Goal: Task Accomplishment & Management: Use online tool/utility

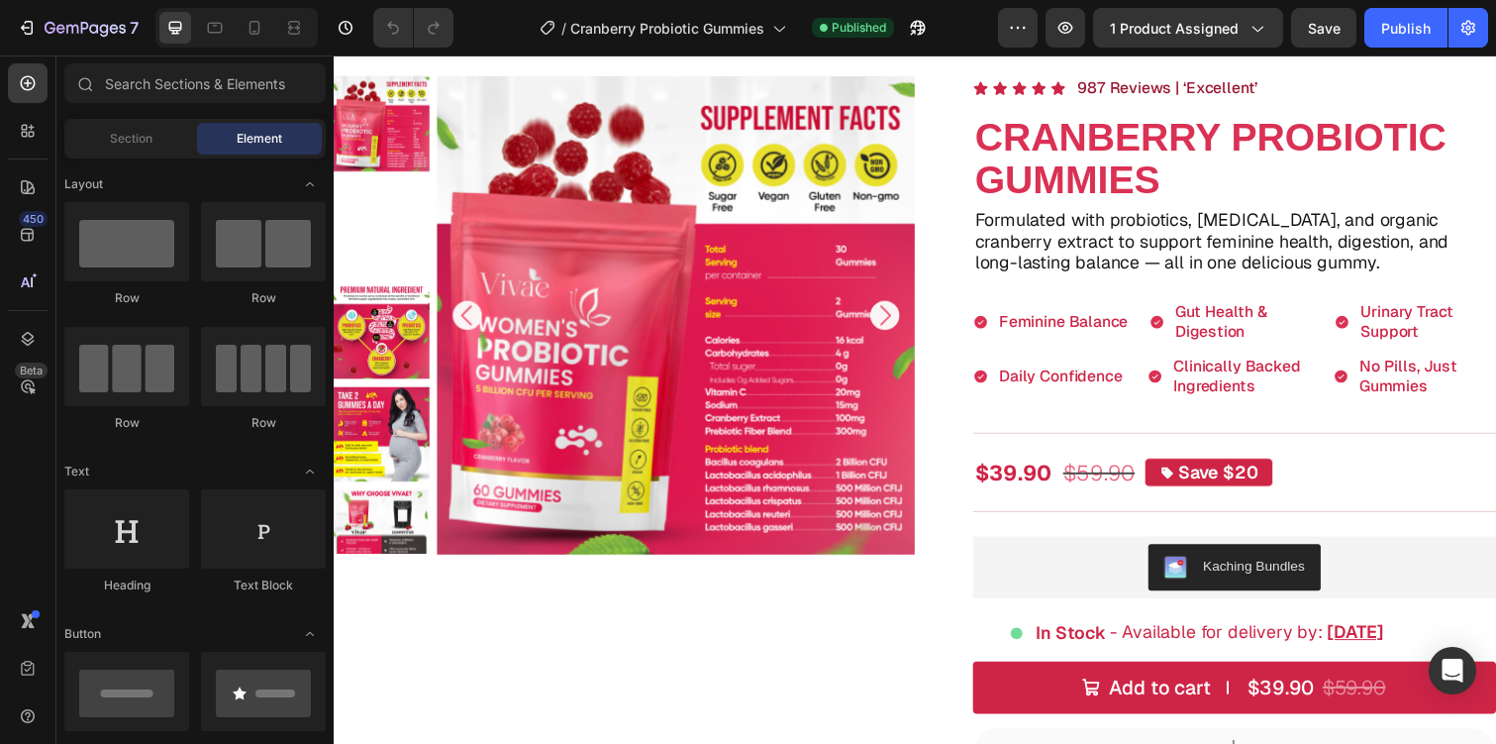
scroll to position [121, 0]
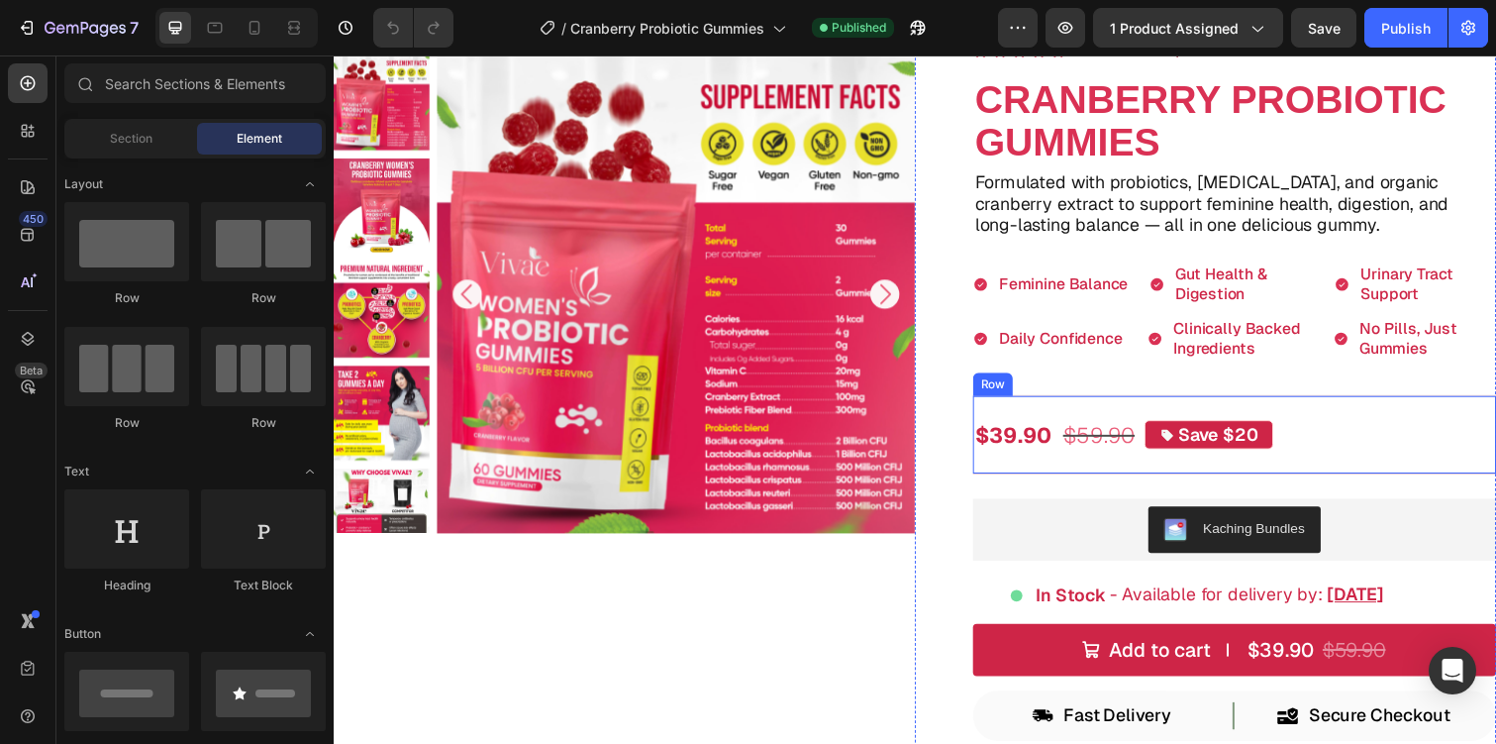
click at [1296, 427] on div "$39.90 Product Price Product Price $59.90 Product Price Product Price Save $20 …" at bounding box center [1254, 443] width 535 height 81
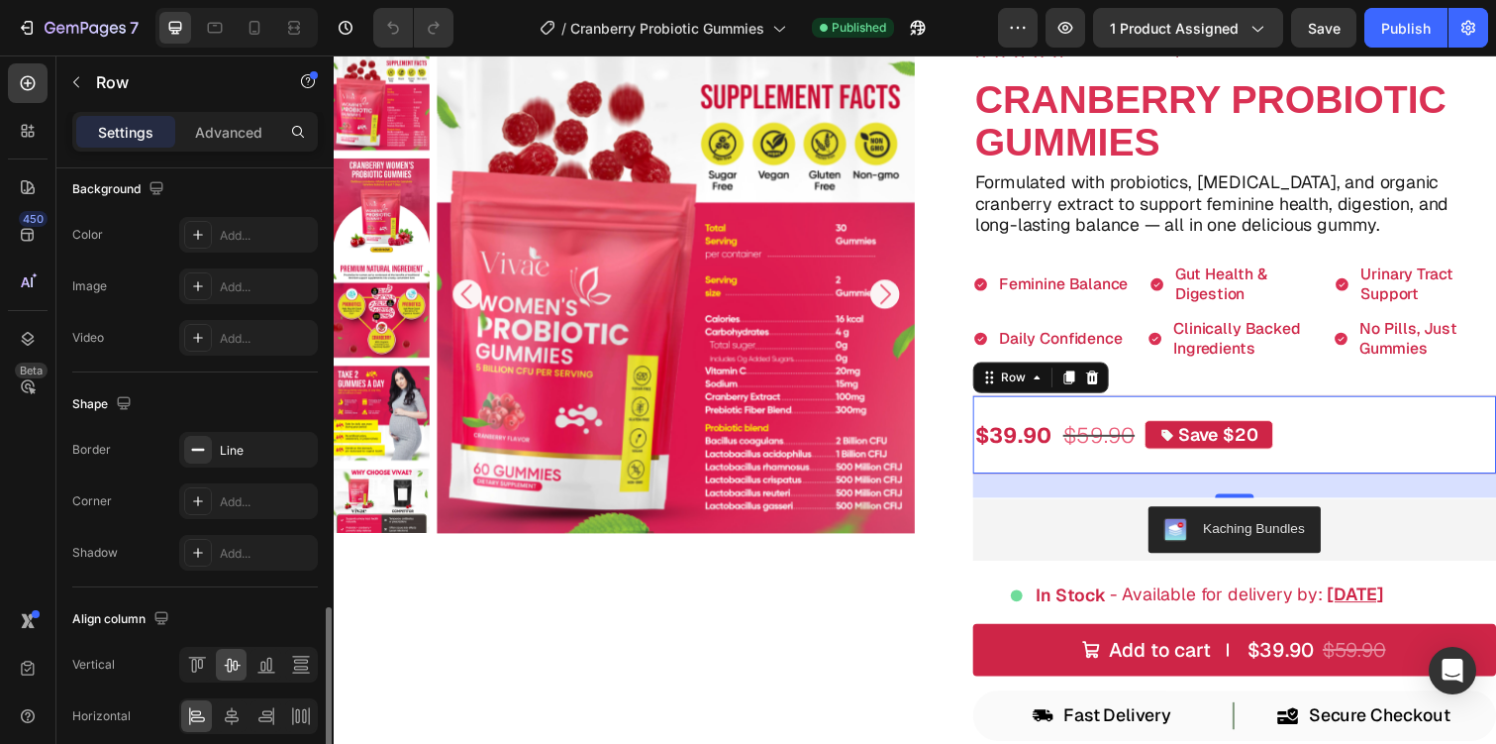
scroll to position [802, 0]
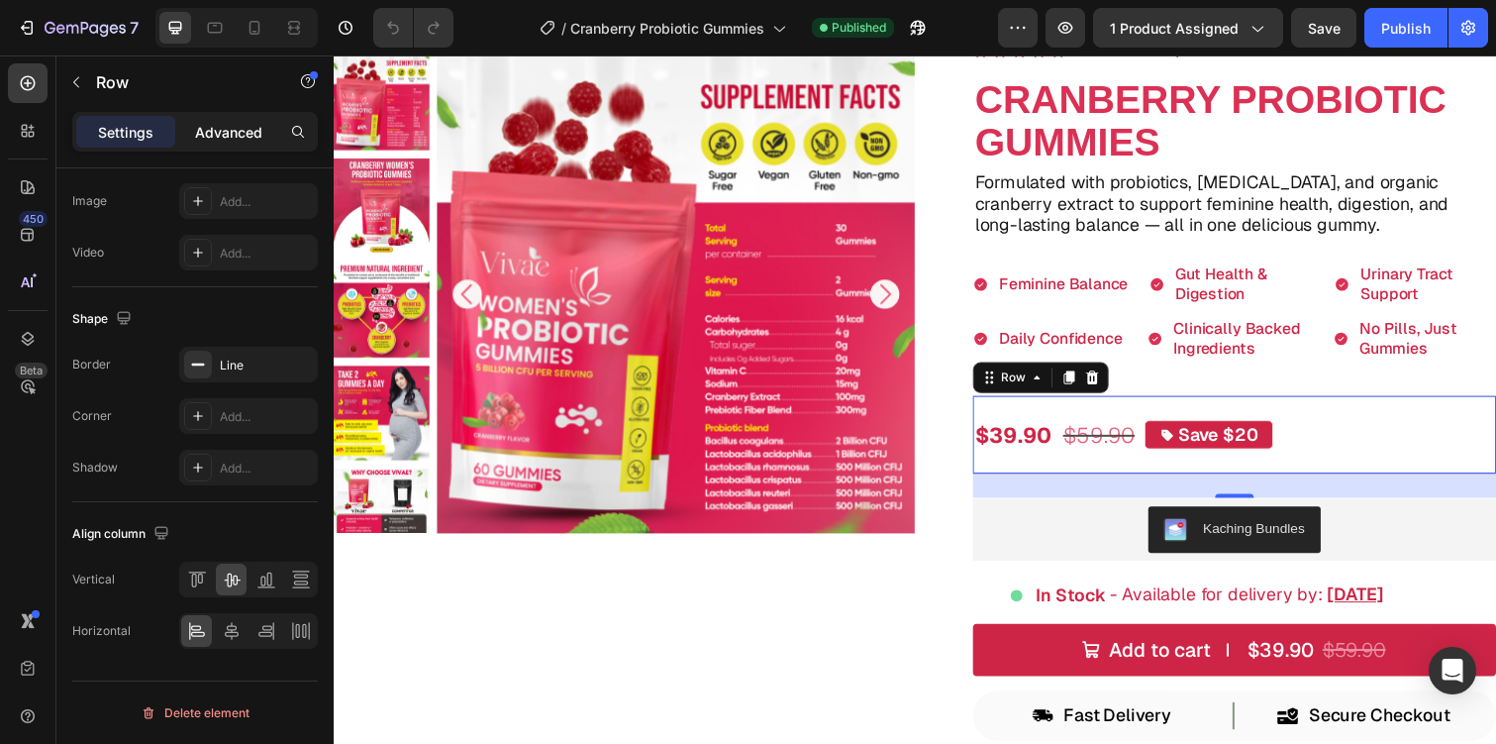
click at [243, 126] on p "Advanced" at bounding box center [228, 132] width 67 height 21
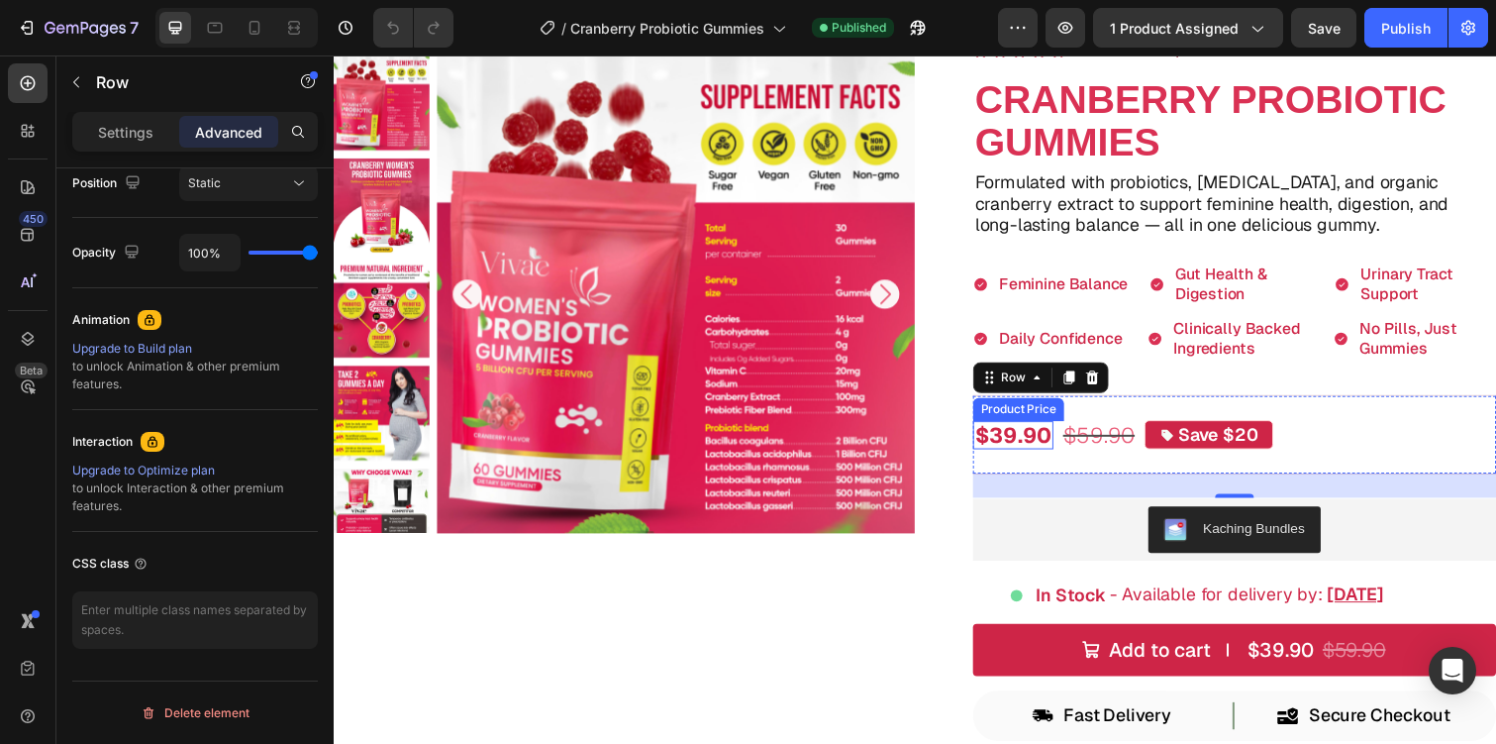
scroll to position [0, 0]
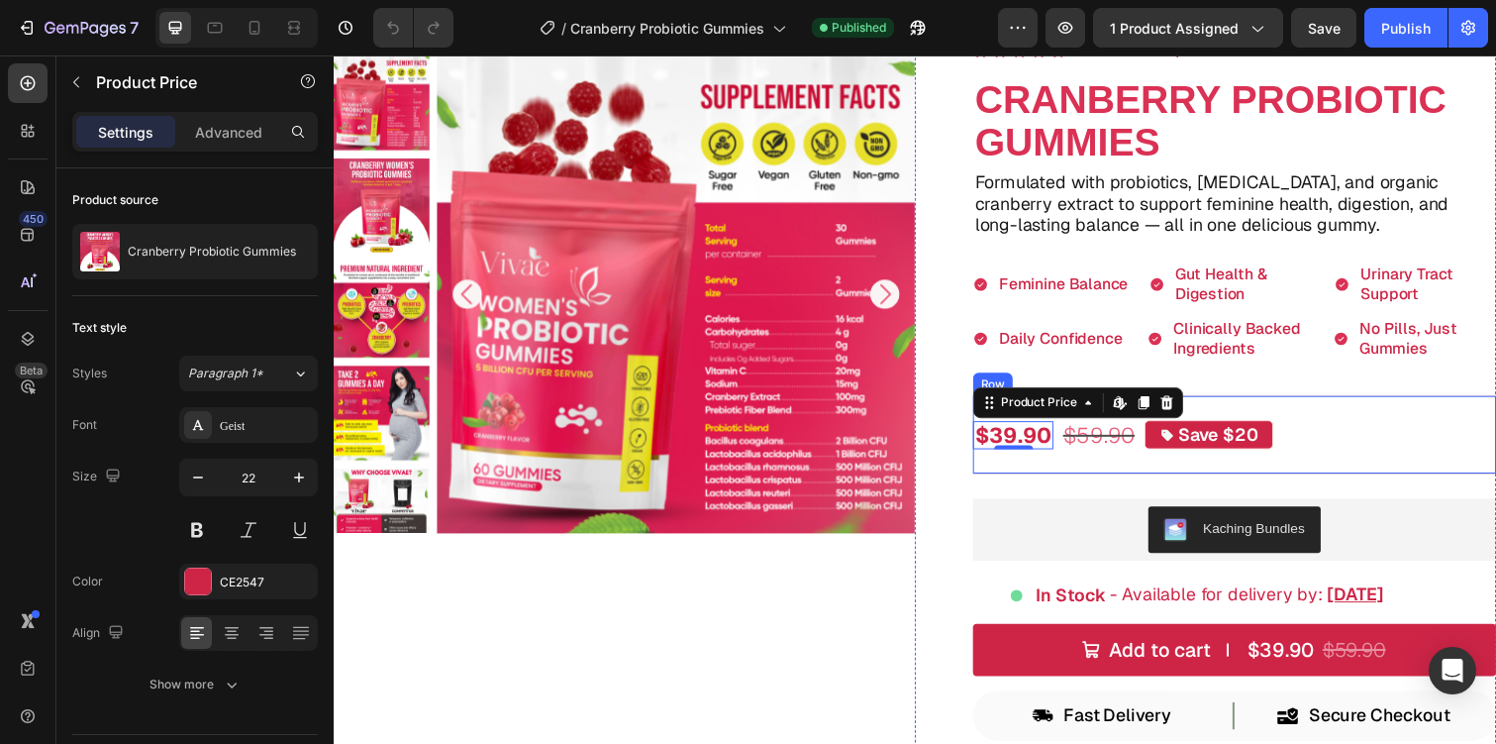
click at [1292, 407] on div "$39.90 Product Price Edit content in Shopify 0 Product Price Edit content in Sh…" at bounding box center [1254, 443] width 535 height 81
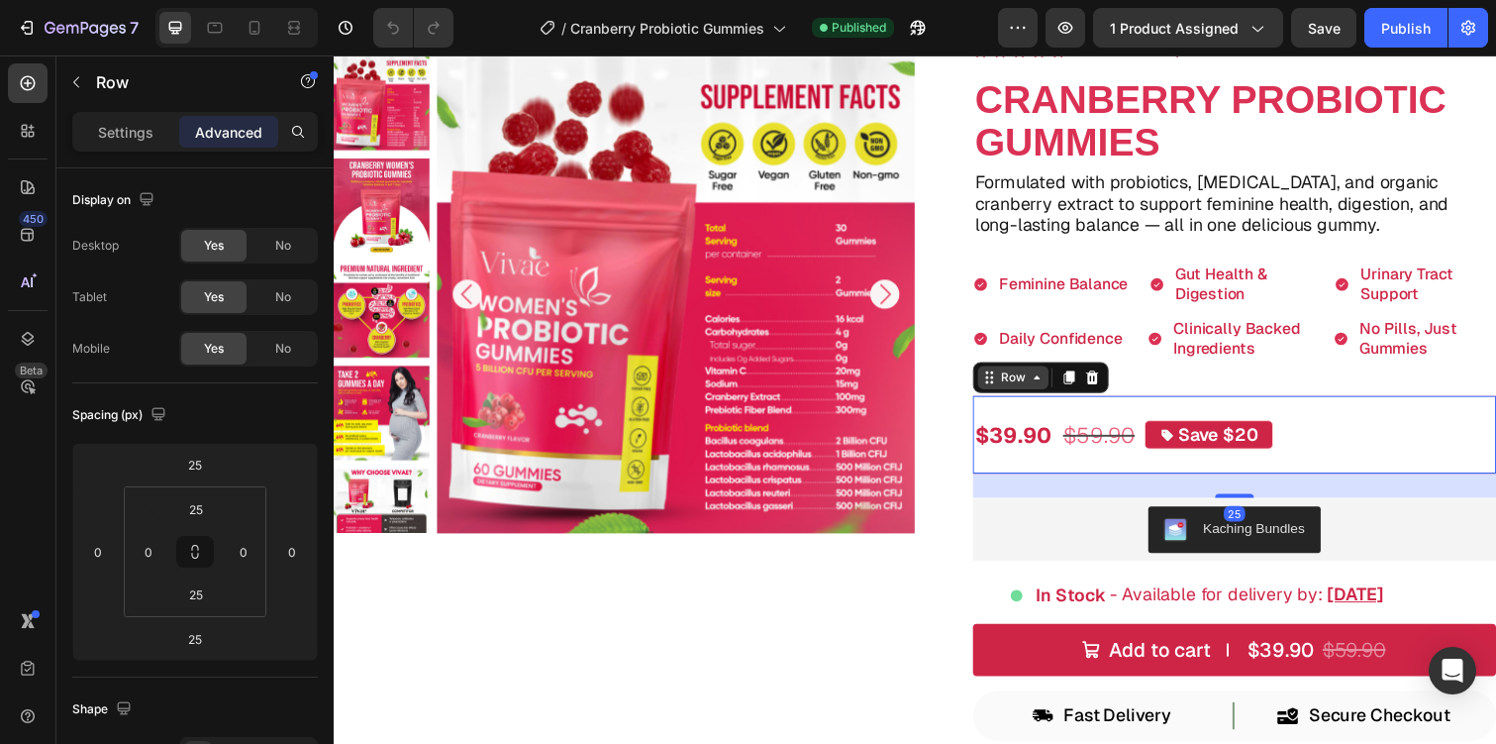
click at [1047, 386] on icon at bounding box center [1053, 385] width 16 height 16
click at [36, 338] on icon at bounding box center [28, 339] width 20 height 20
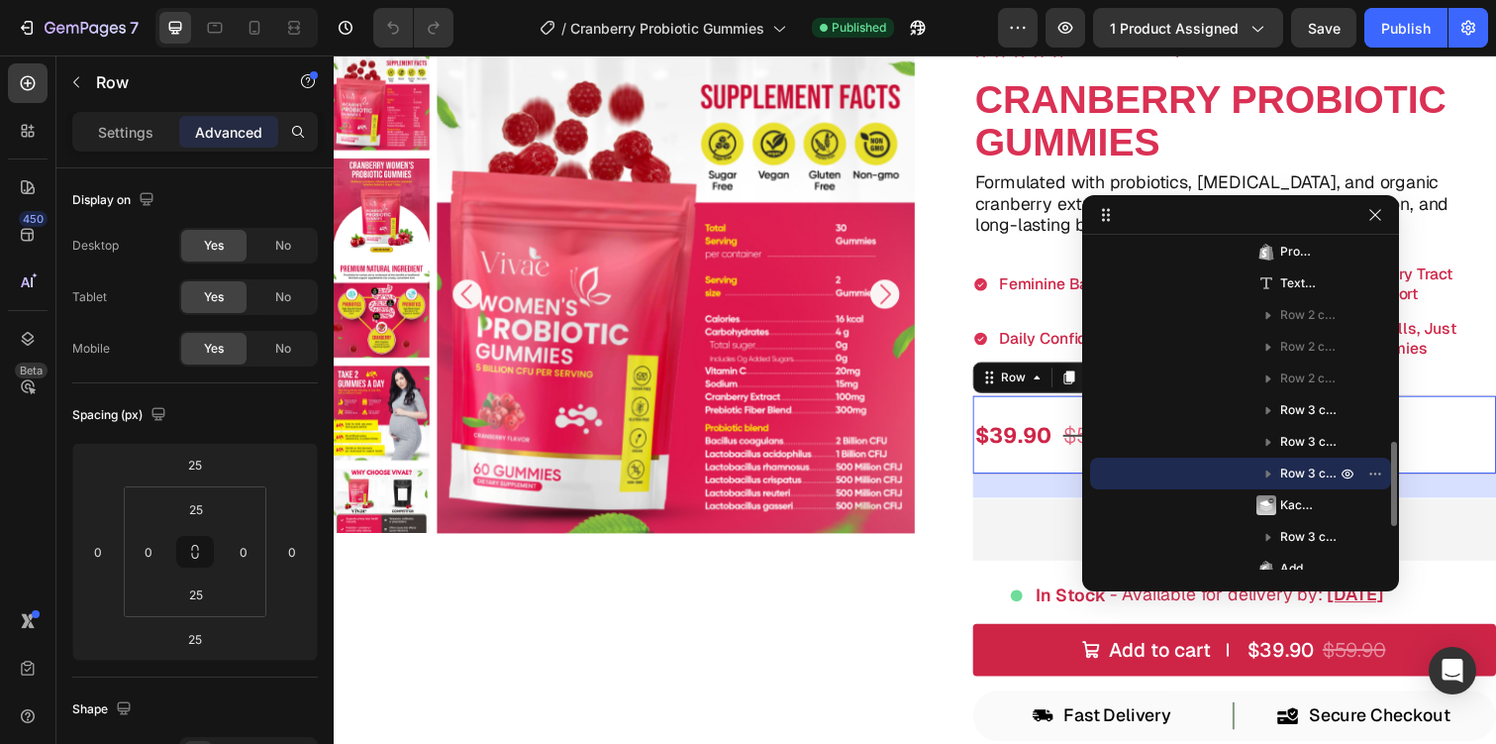
scroll to position [379, 0]
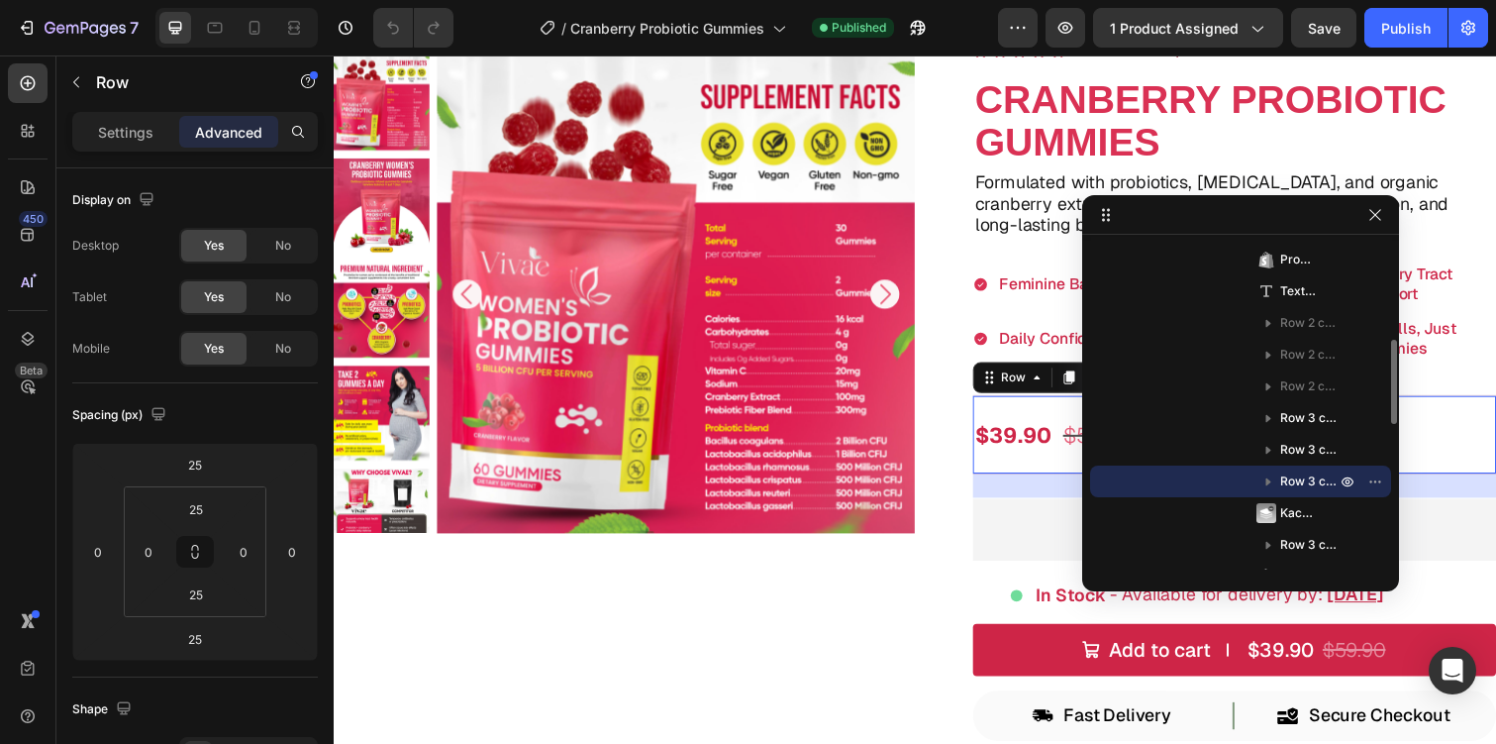
click at [1289, 477] on span "Row 3 cols" at bounding box center [1309, 481] width 59 height 20
click at [1374, 469] on button "button" at bounding box center [1376, 481] width 24 height 24
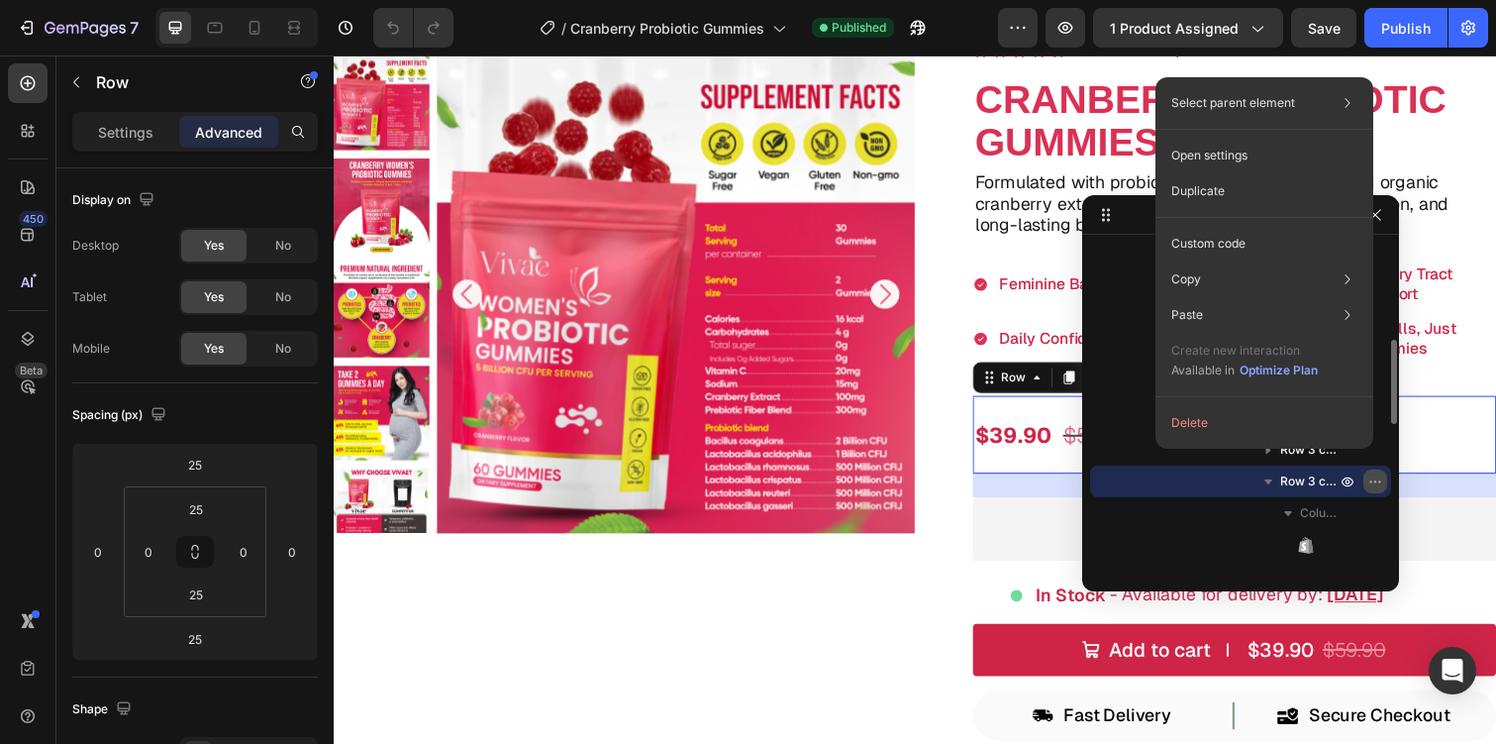
click at [1379, 471] on button "button" at bounding box center [1376, 481] width 24 height 24
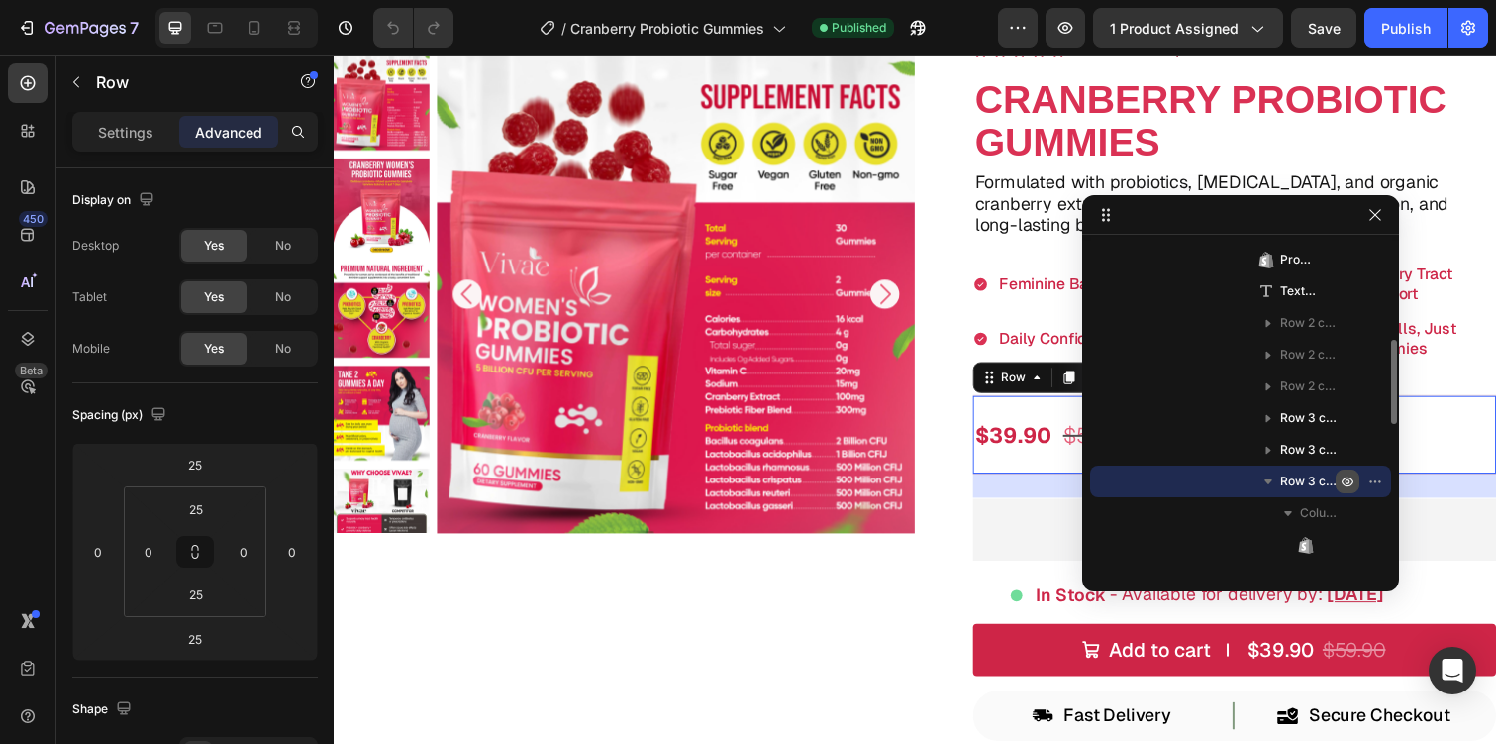
click at [1344, 482] on icon "button" at bounding box center [1348, 481] width 16 height 16
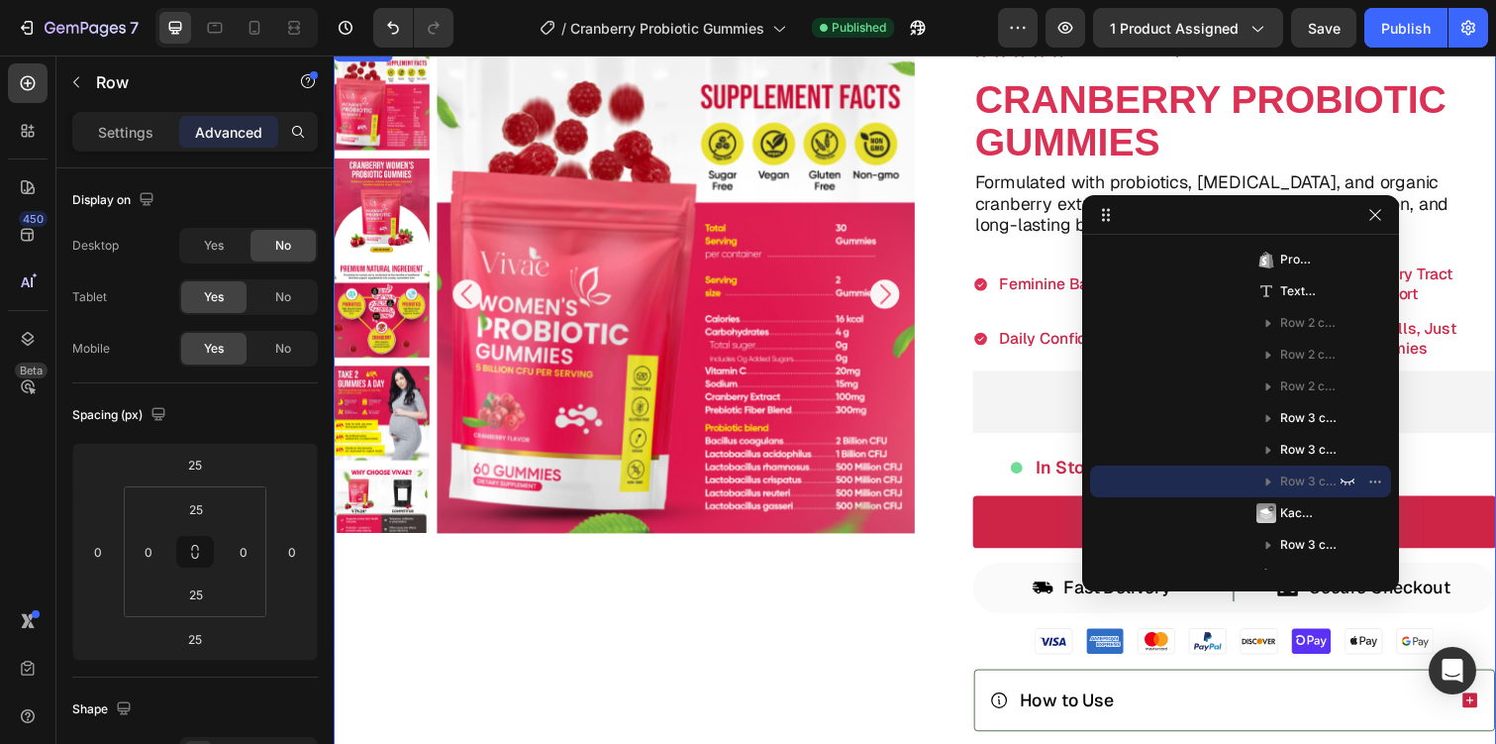
click at [828, 604] on div "Product Images" at bounding box center [631, 510] width 594 height 943
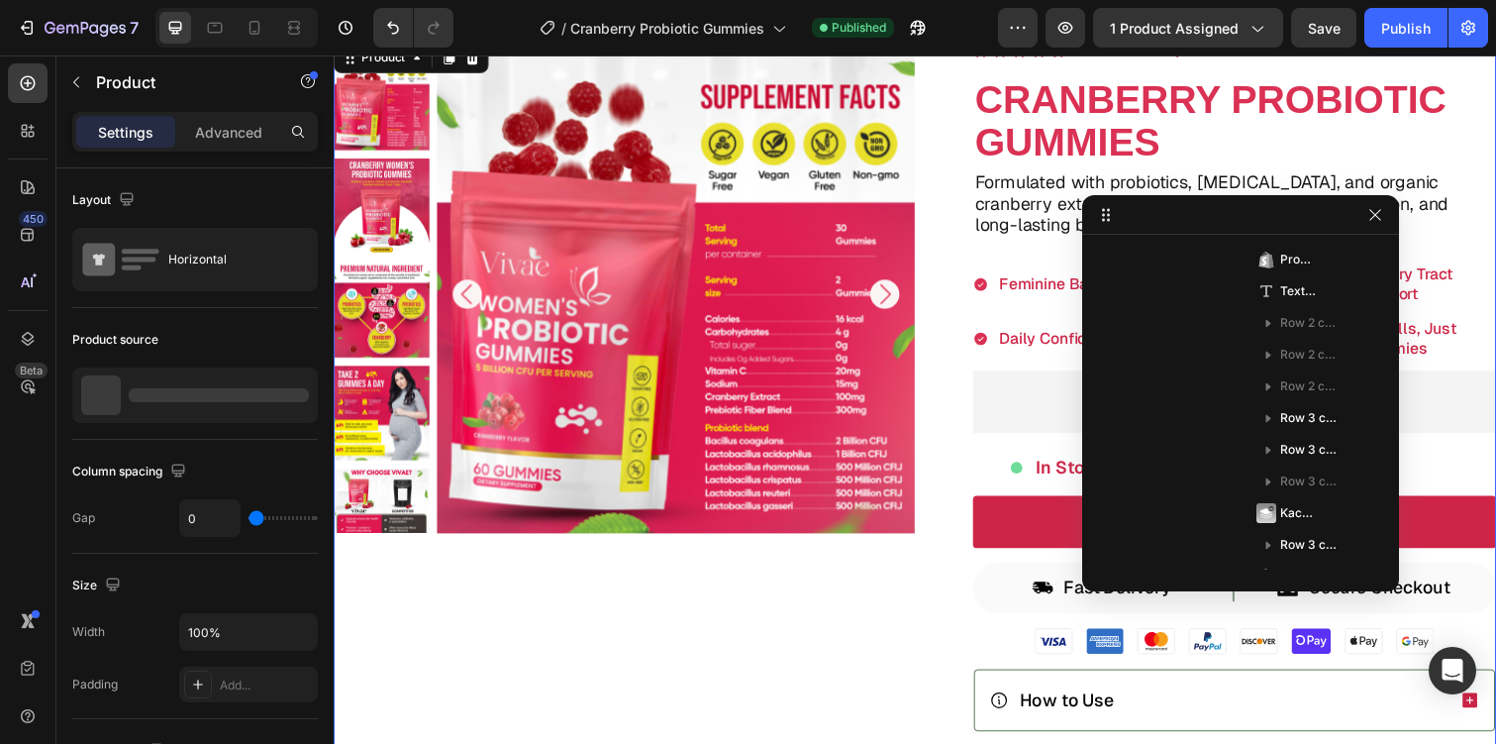
scroll to position [26, 0]
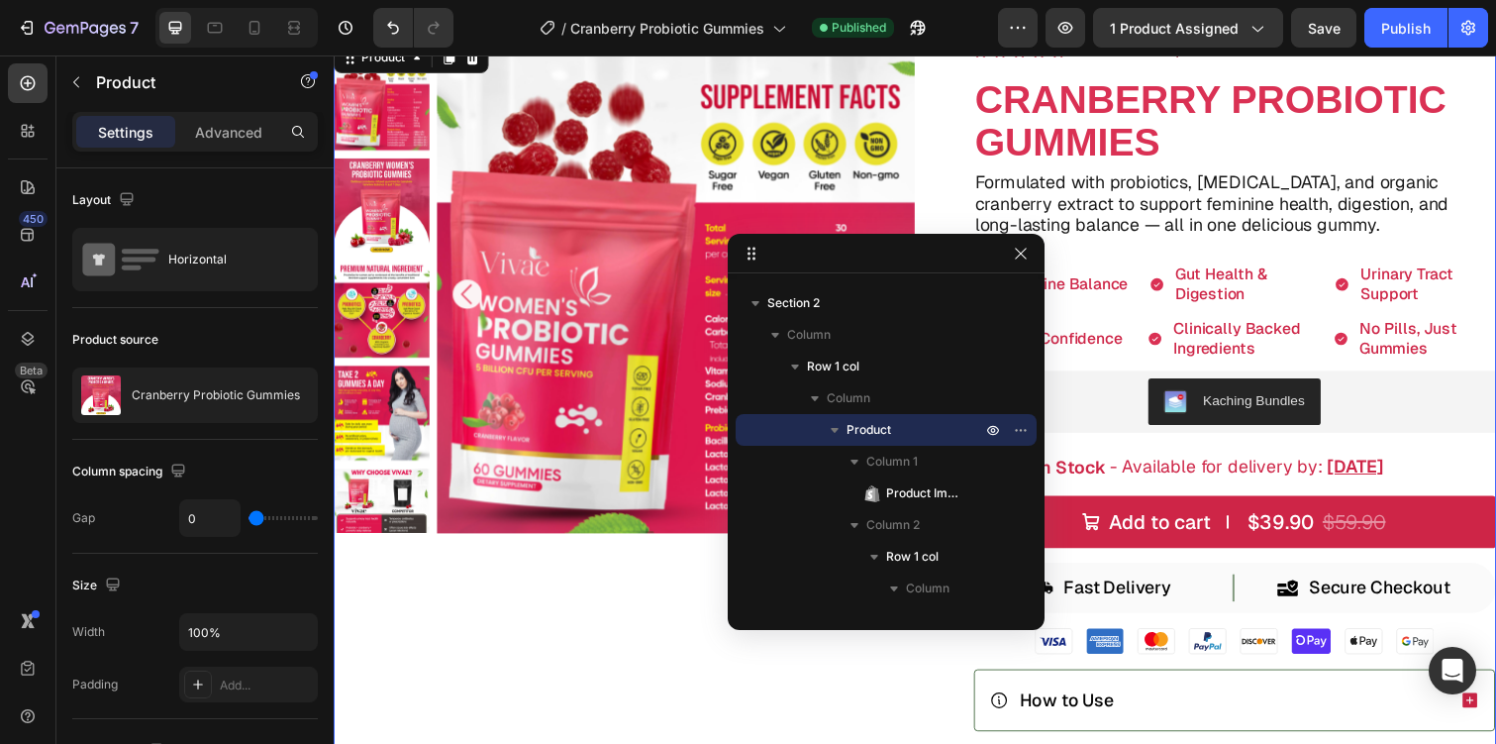
drag, startPoint x: 1330, startPoint y: 222, endPoint x: 818, endPoint y: 307, distance: 519.0
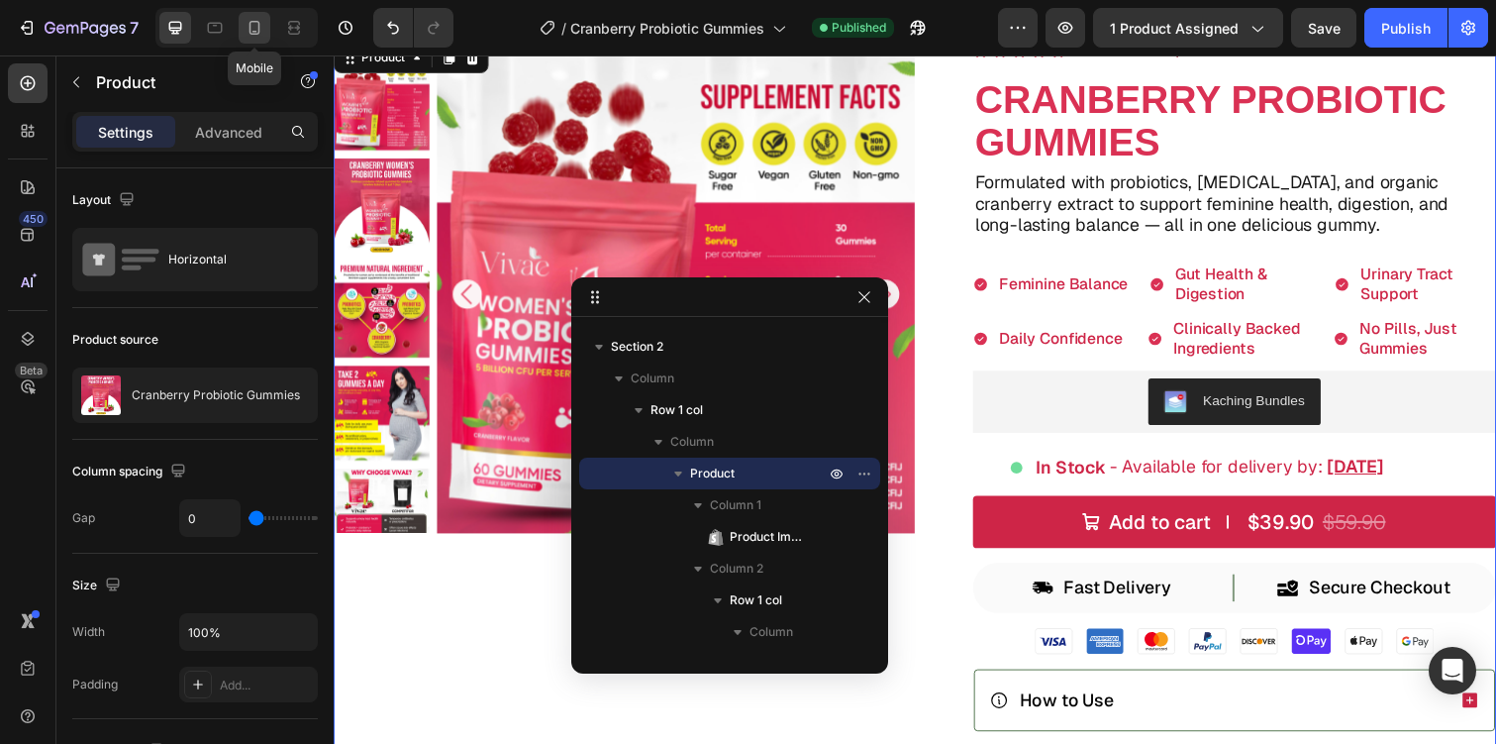
click at [253, 21] on icon at bounding box center [255, 28] width 11 height 14
type input "16"
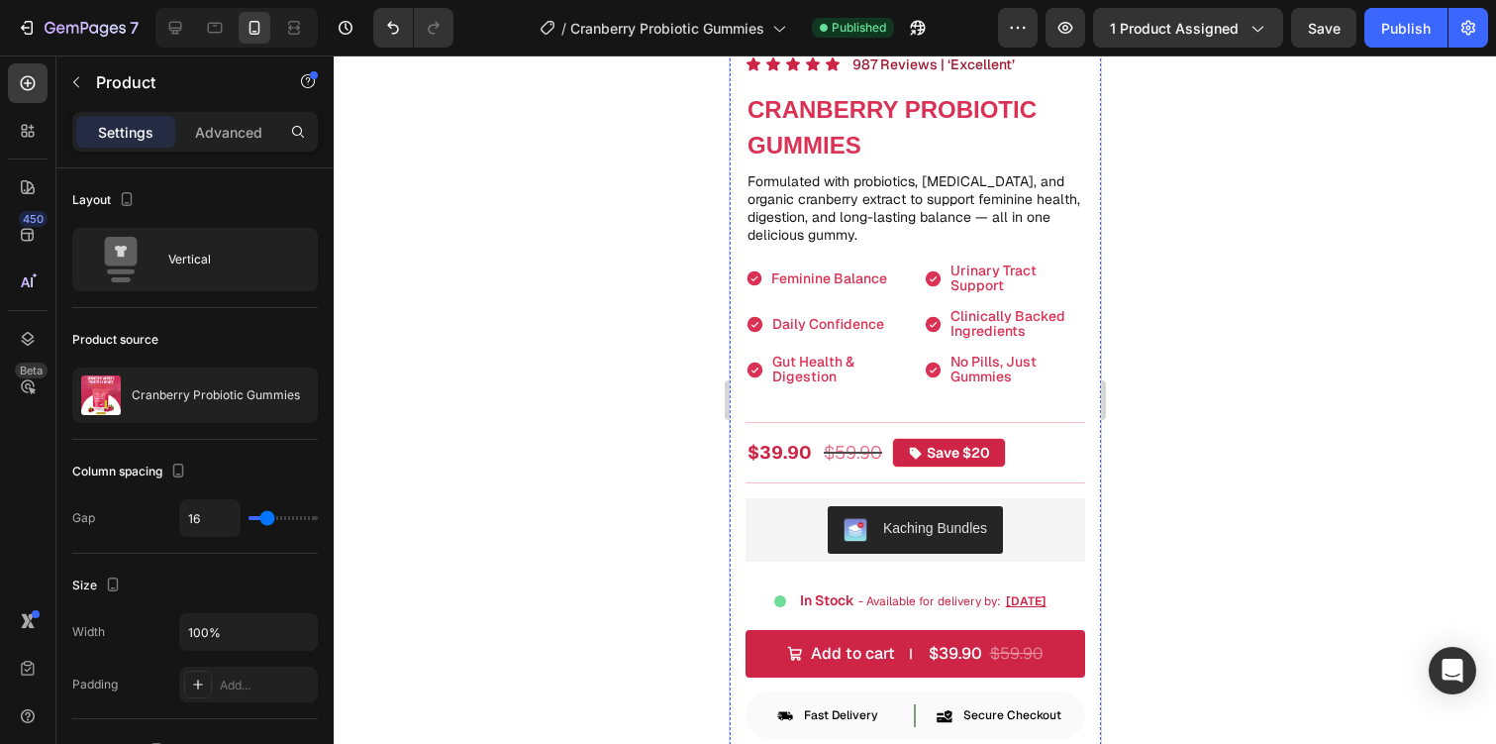
scroll to position [637, 0]
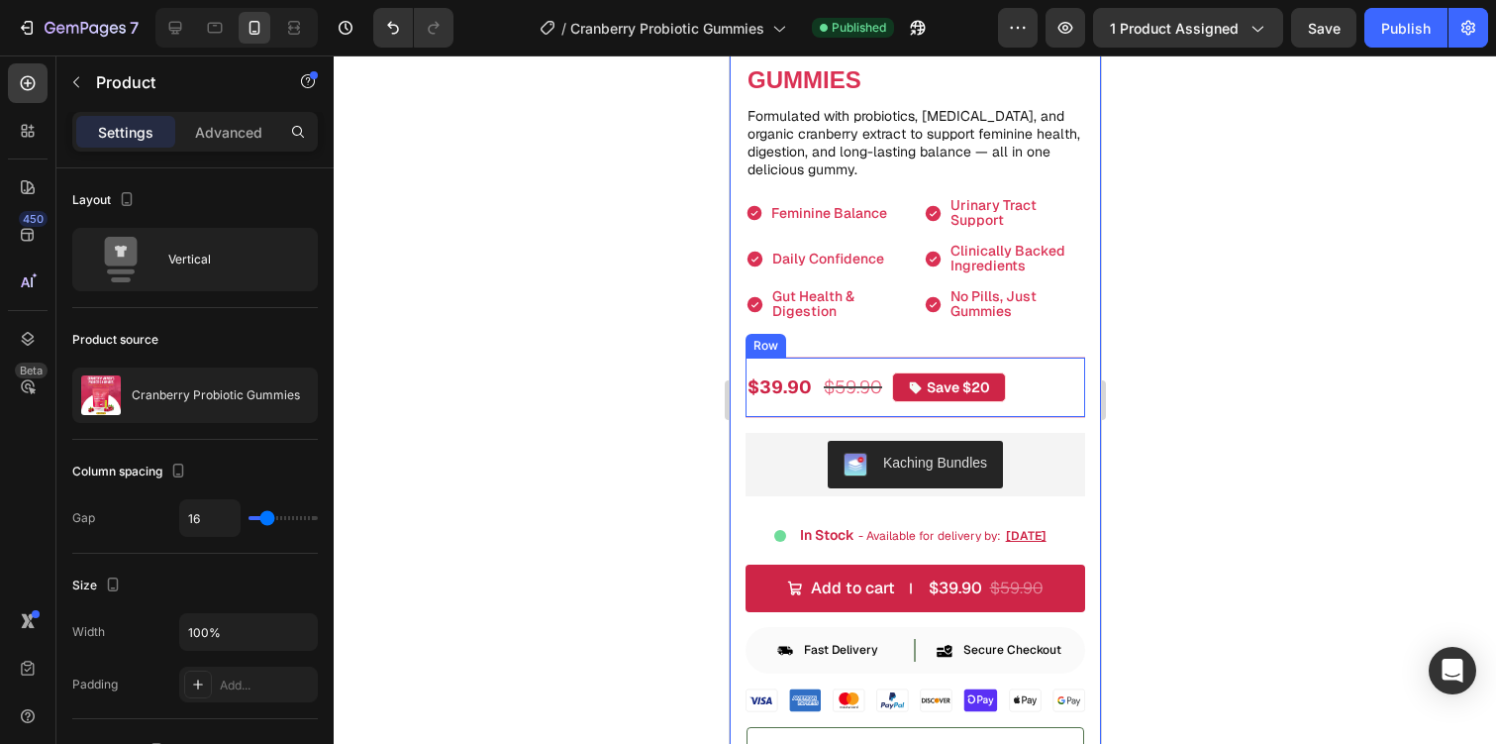
click at [1026, 361] on div "$39.90 Product Price Product Price $59.90 Product Price Product Price Save $20 …" at bounding box center [915, 387] width 340 height 61
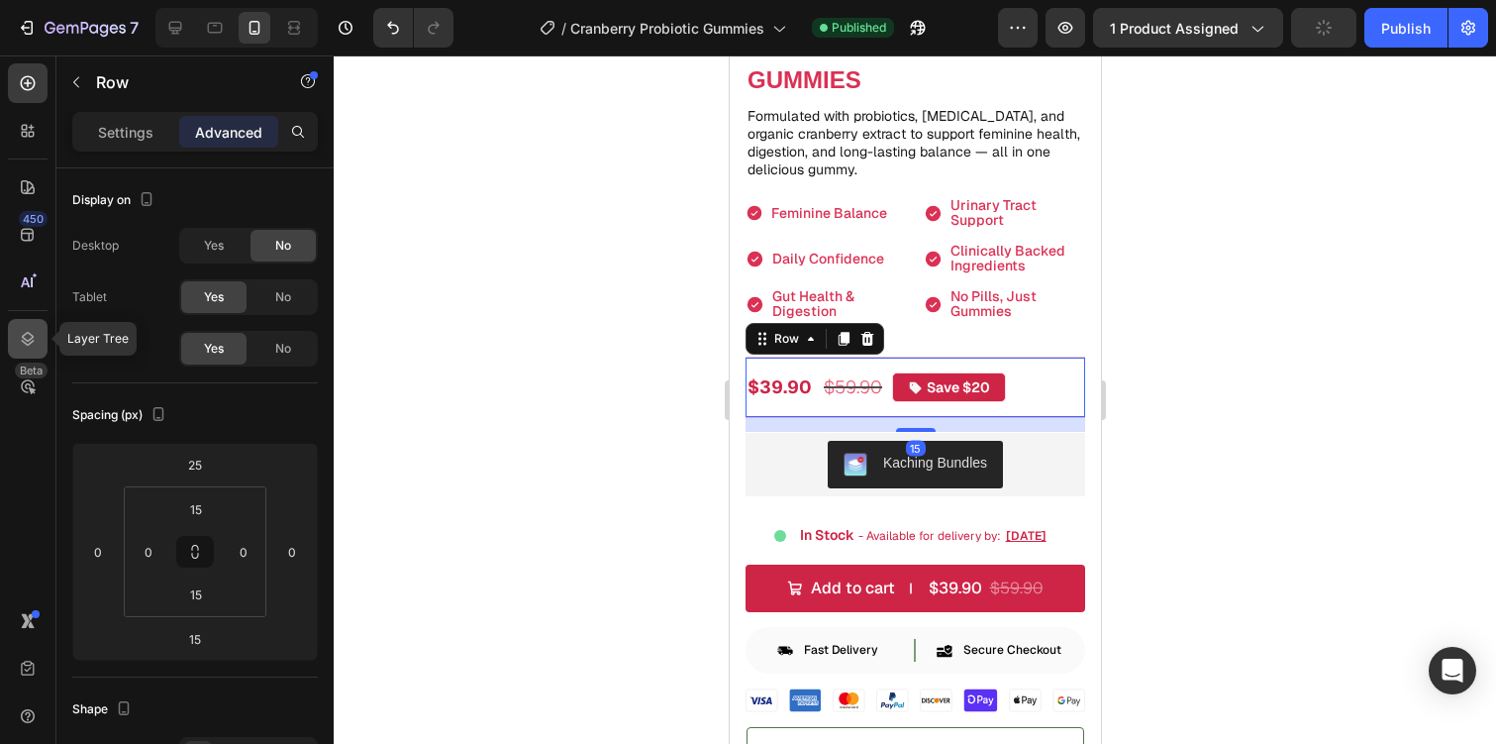
click at [26, 335] on icon at bounding box center [28, 339] width 20 height 20
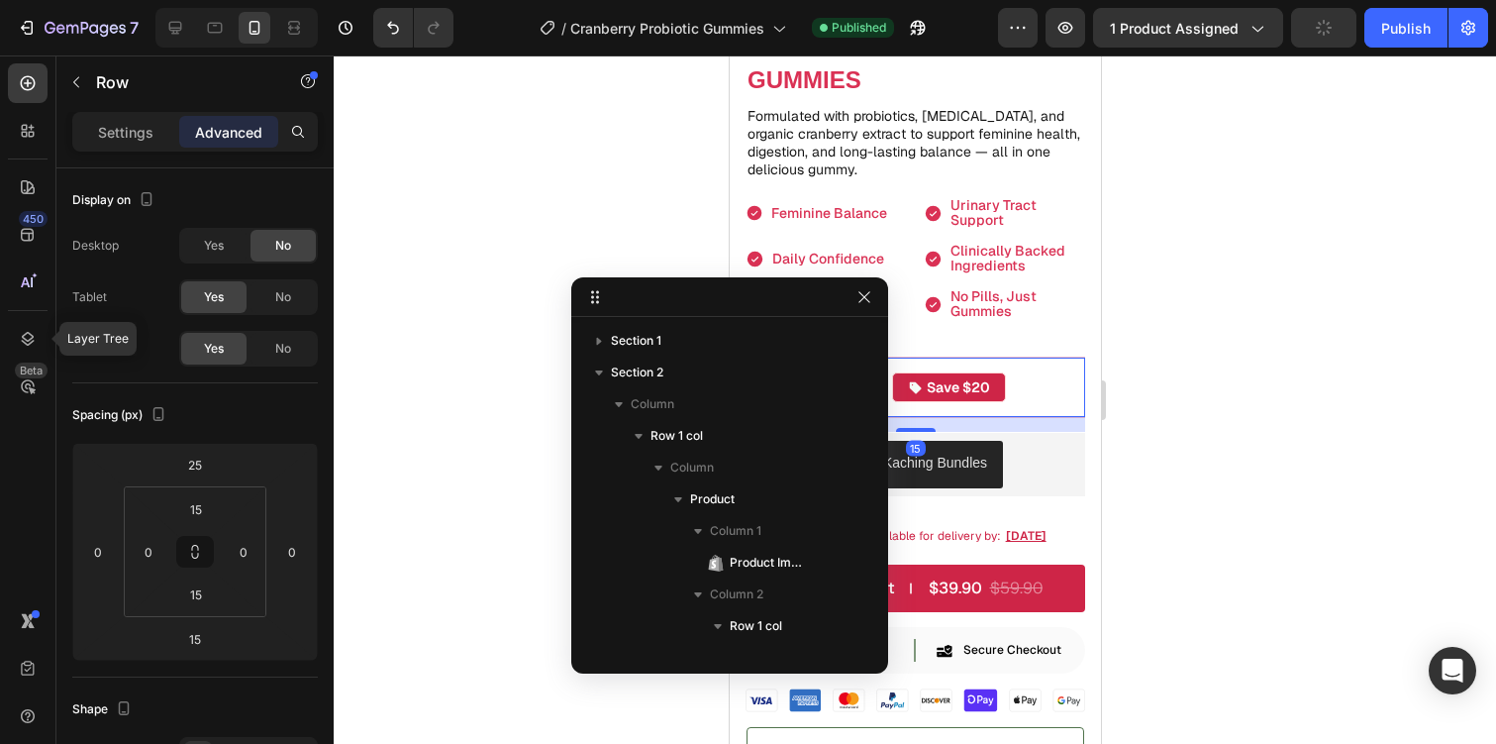
scroll to position [469, 0]
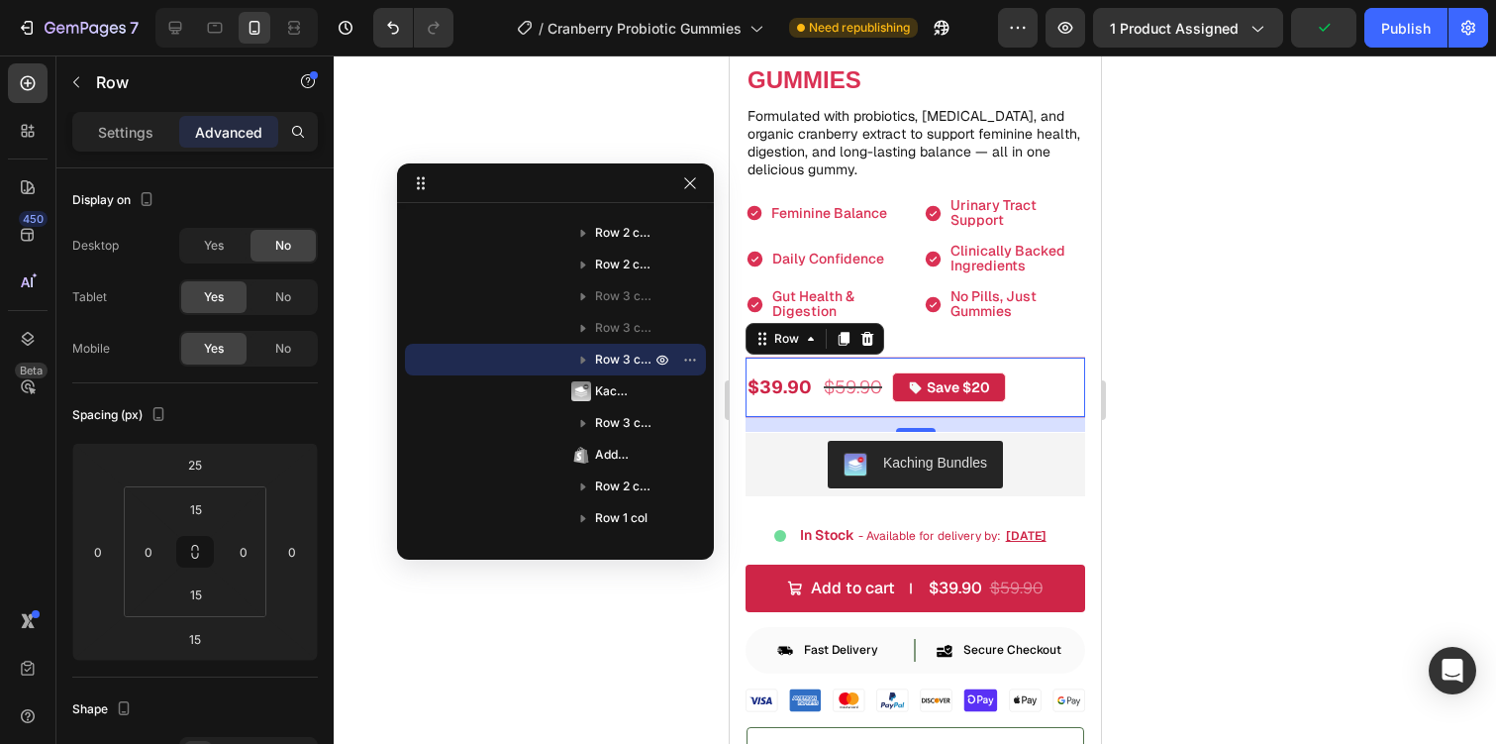
drag, startPoint x: 718, startPoint y: 312, endPoint x: 536, endPoint y: 186, distance: 221.4
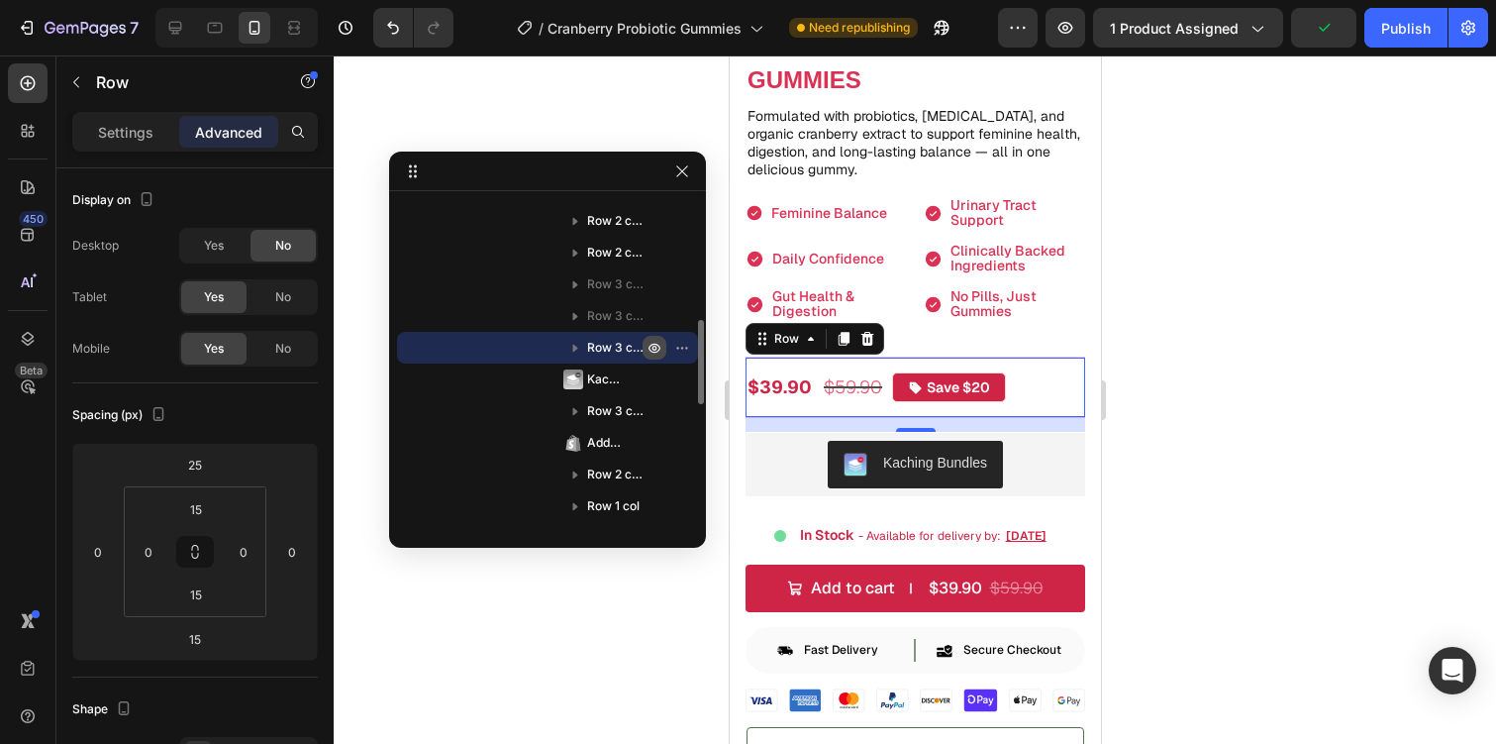
click at [651, 341] on icon "button" at bounding box center [655, 348] width 16 height 16
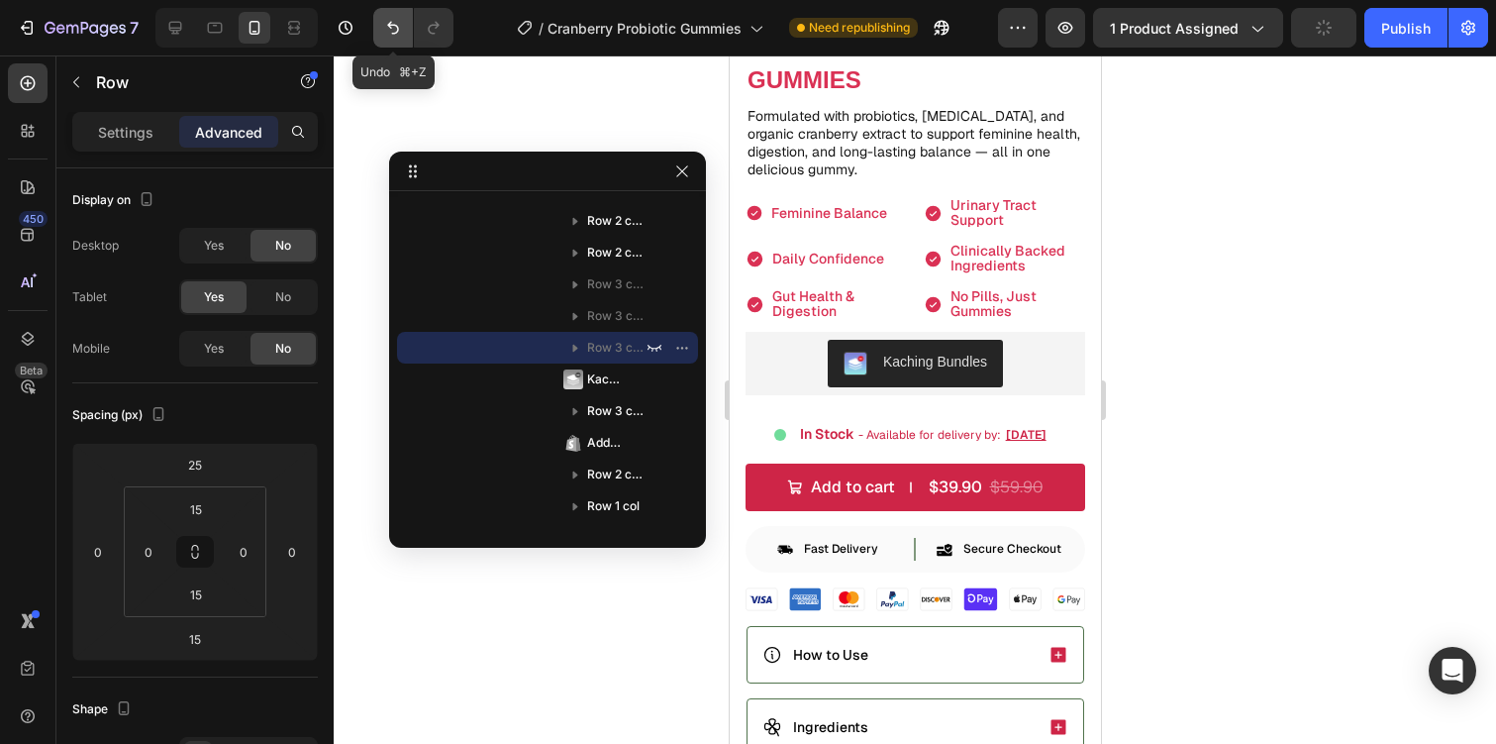
click at [382, 16] on button "Undo/Redo" at bounding box center [393, 28] width 40 height 40
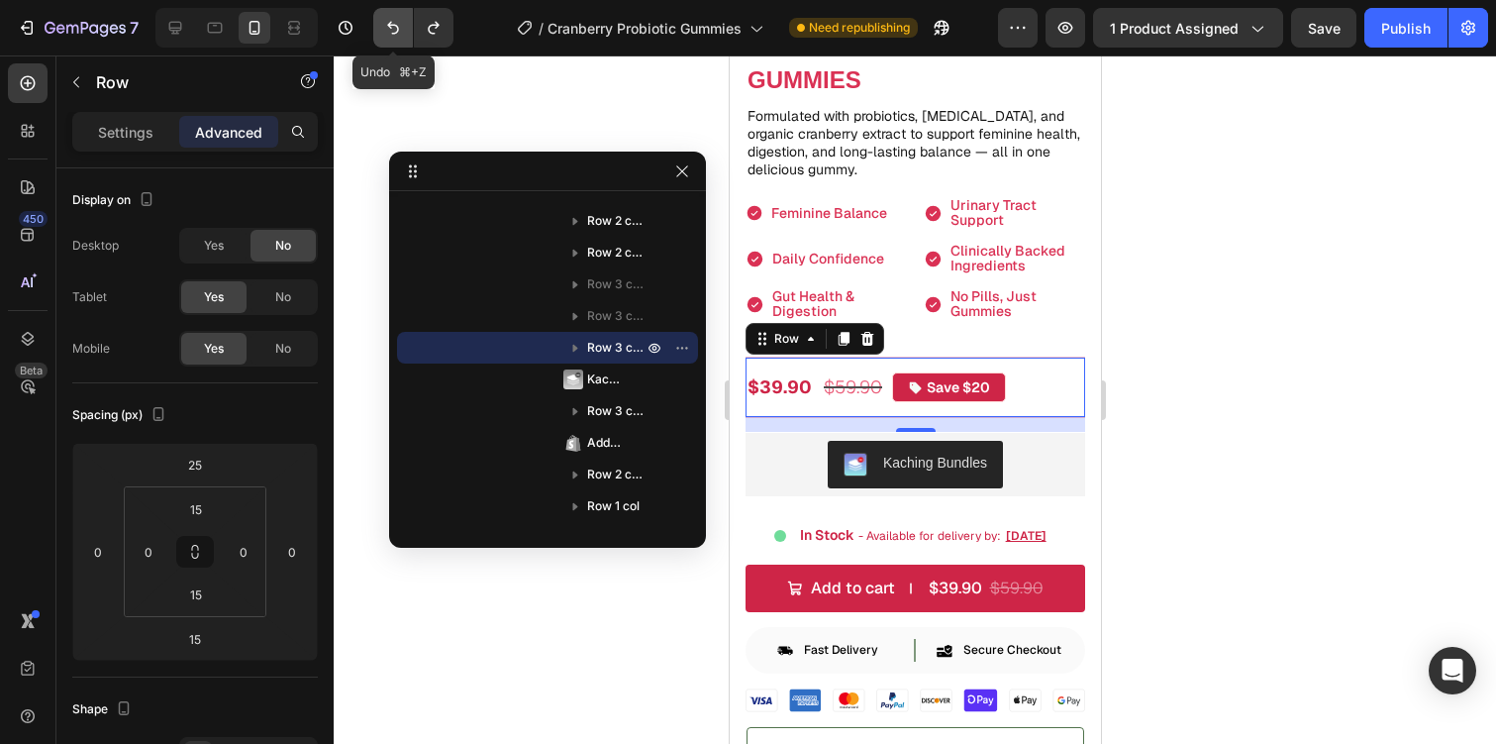
click at [392, 17] on button "Undo/Redo" at bounding box center [393, 28] width 40 height 40
click at [675, 171] on icon "button" at bounding box center [682, 171] width 16 height 16
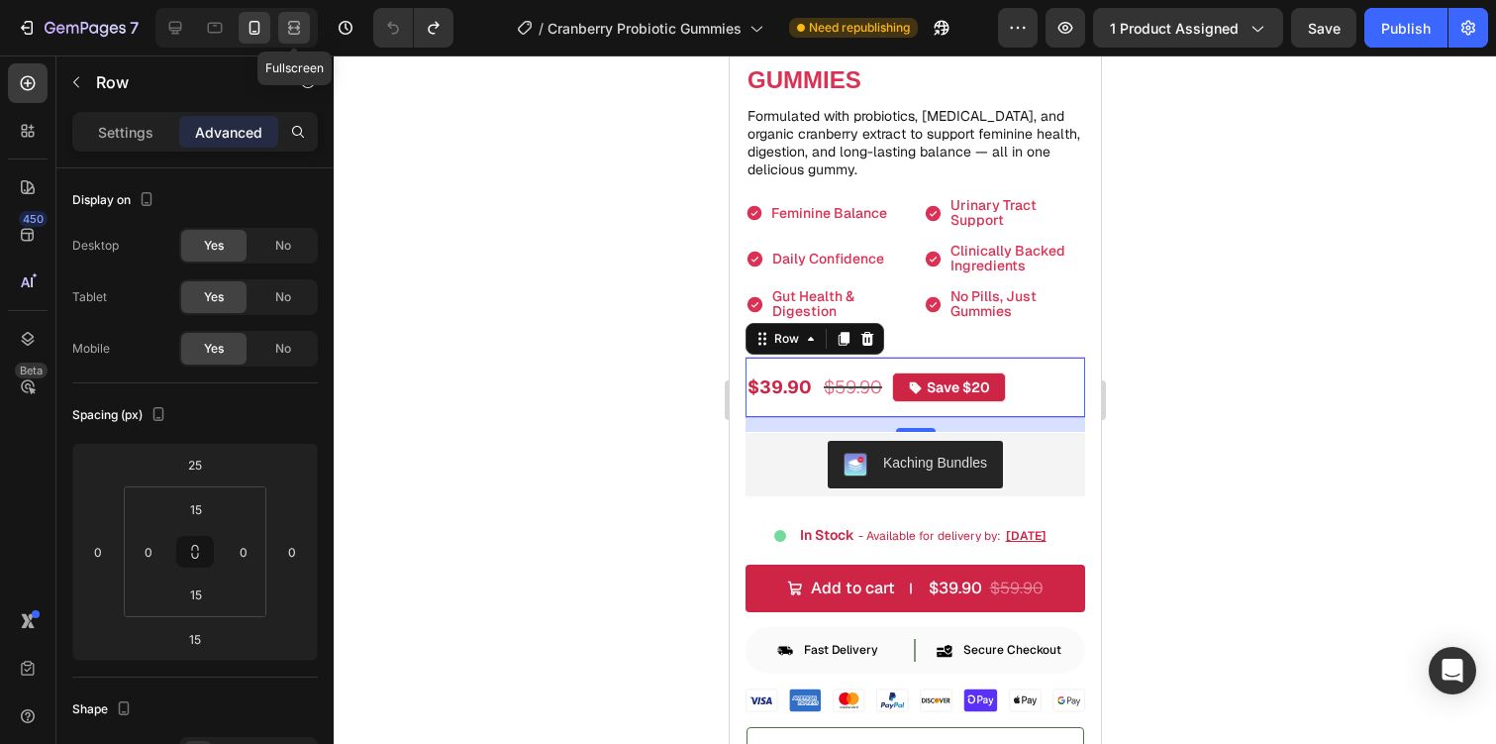
click at [294, 28] on icon at bounding box center [294, 28] width 20 height 20
type input "25"
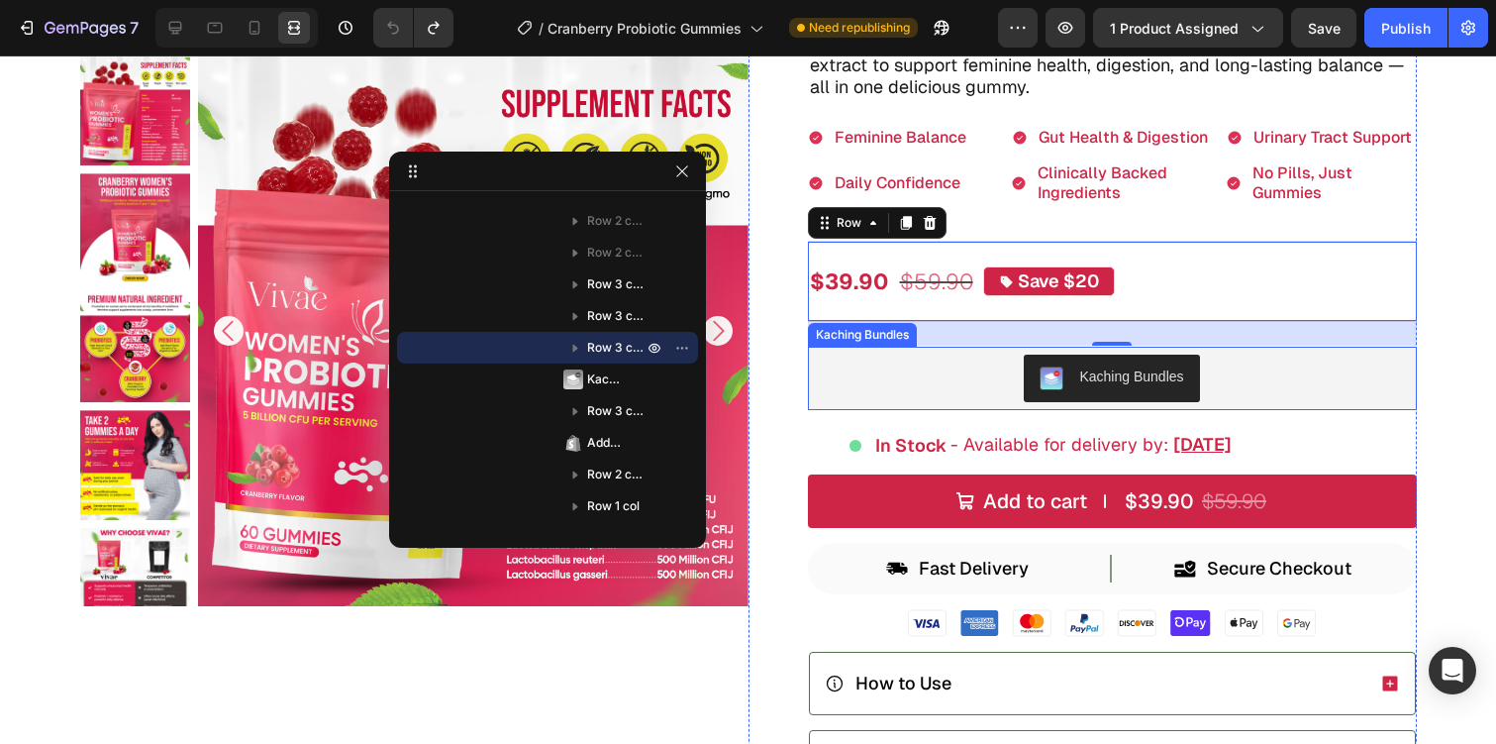
scroll to position [249, 0]
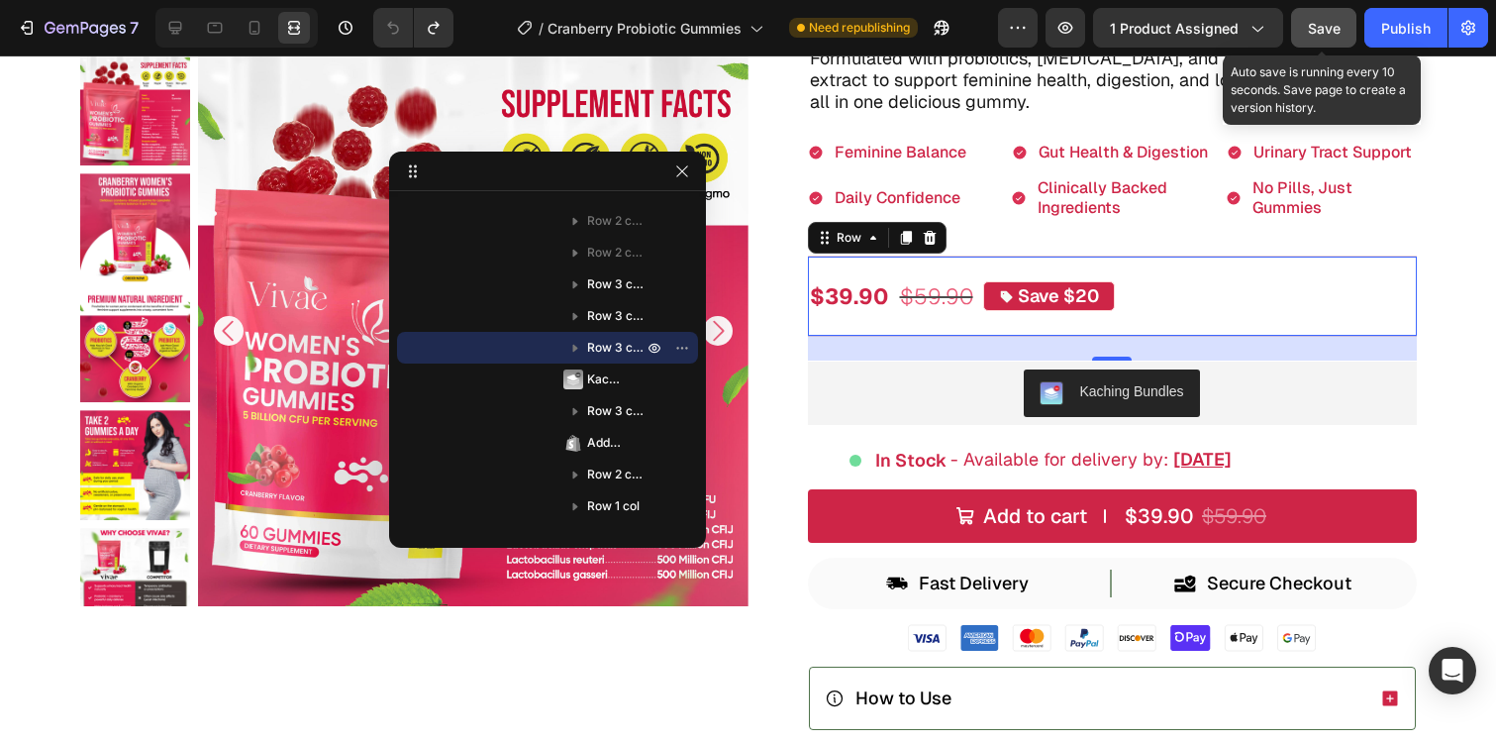
click at [1305, 29] on button "Save" at bounding box center [1323, 28] width 65 height 40
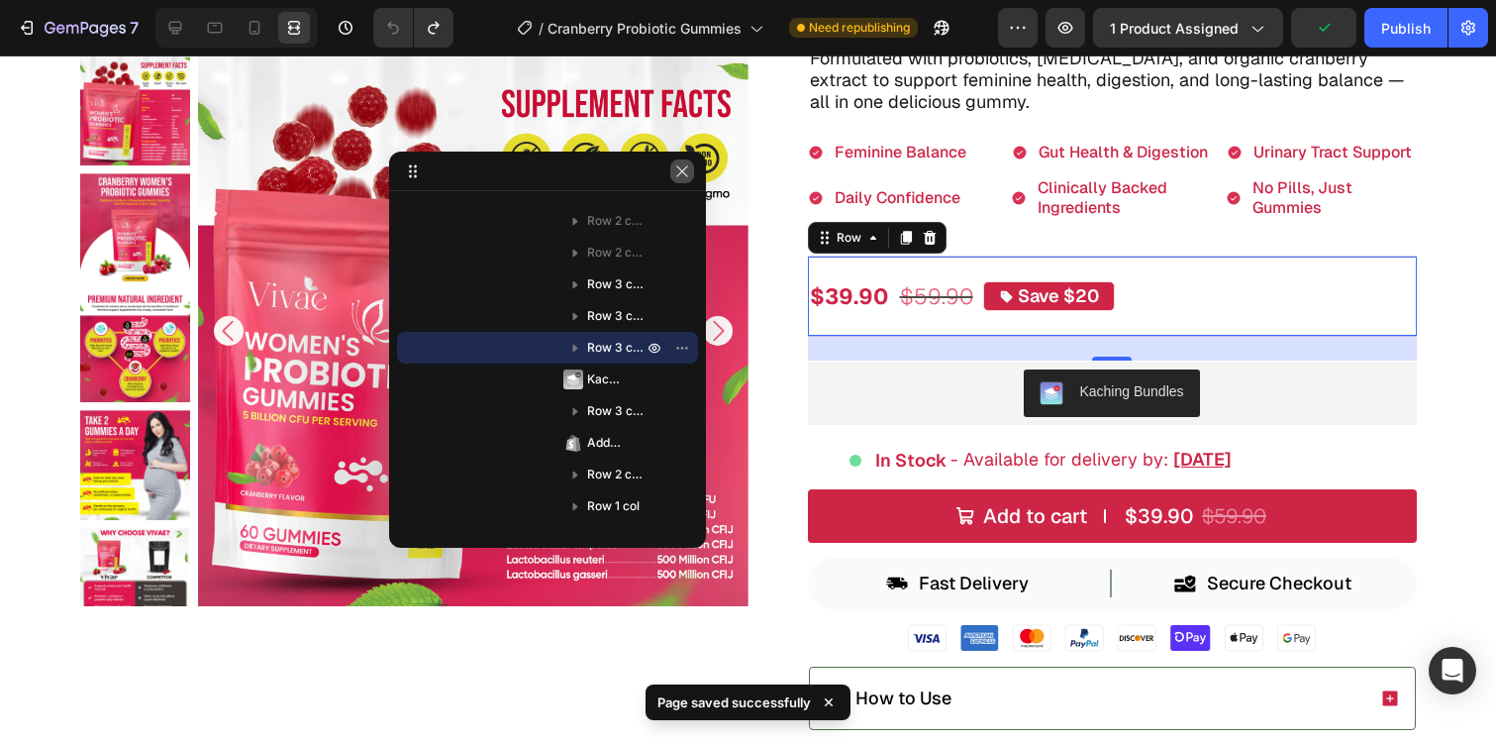
click at [671, 175] on button "button" at bounding box center [682, 171] width 24 height 24
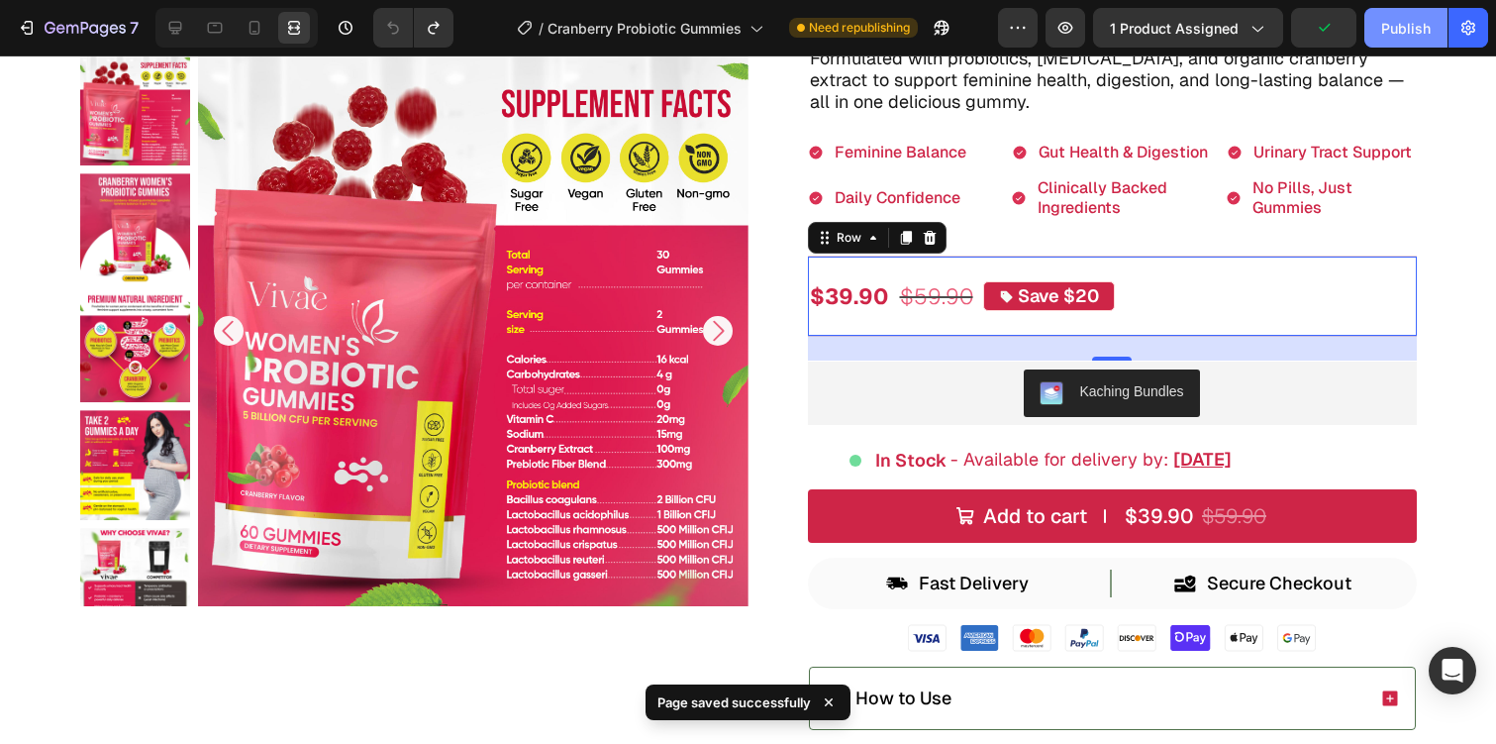
click at [1378, 20] on button "Publish" at bounding box center [1406, 28] width 83 height 40
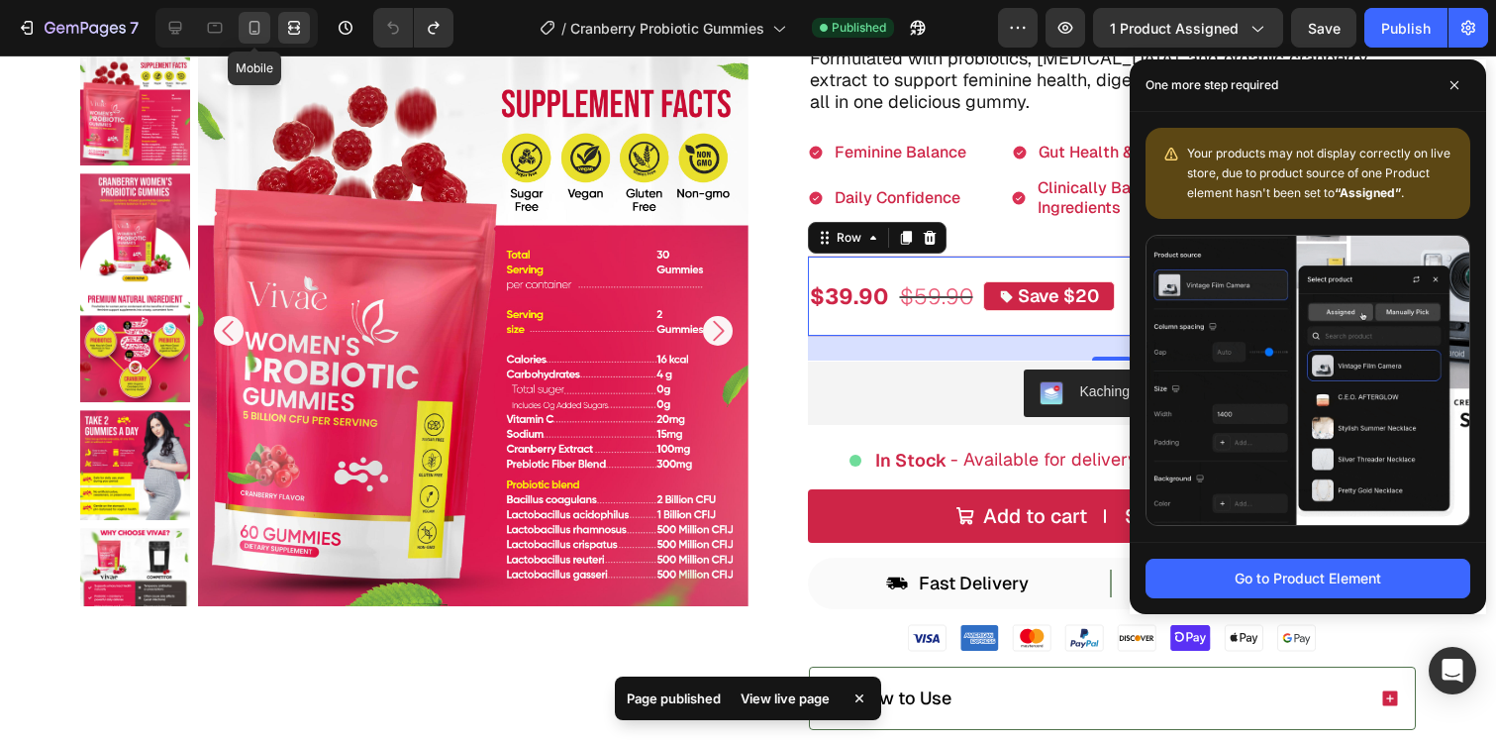
click at [256, 21] on icon at bounding box center [255, 28] width 11 height 14
type input "15"
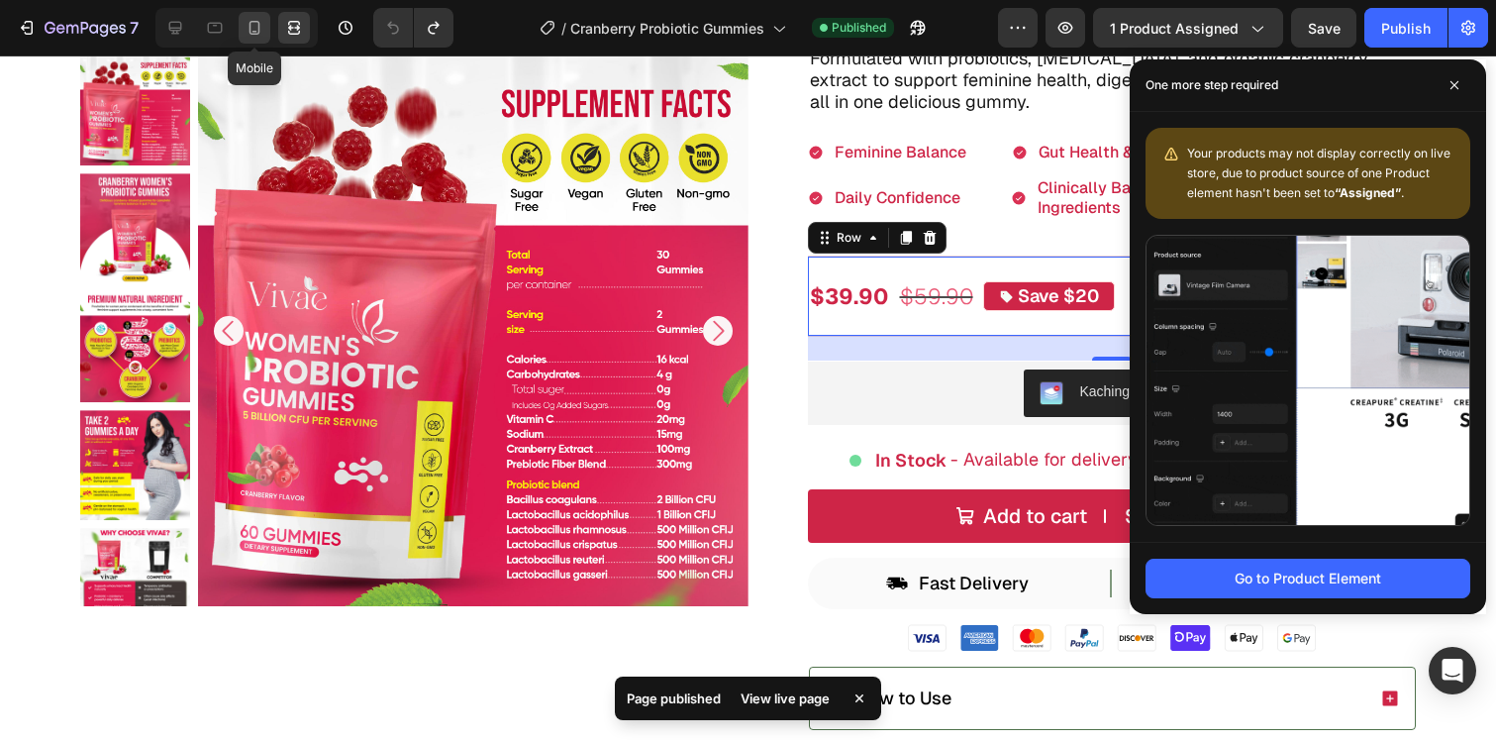
type input "15"
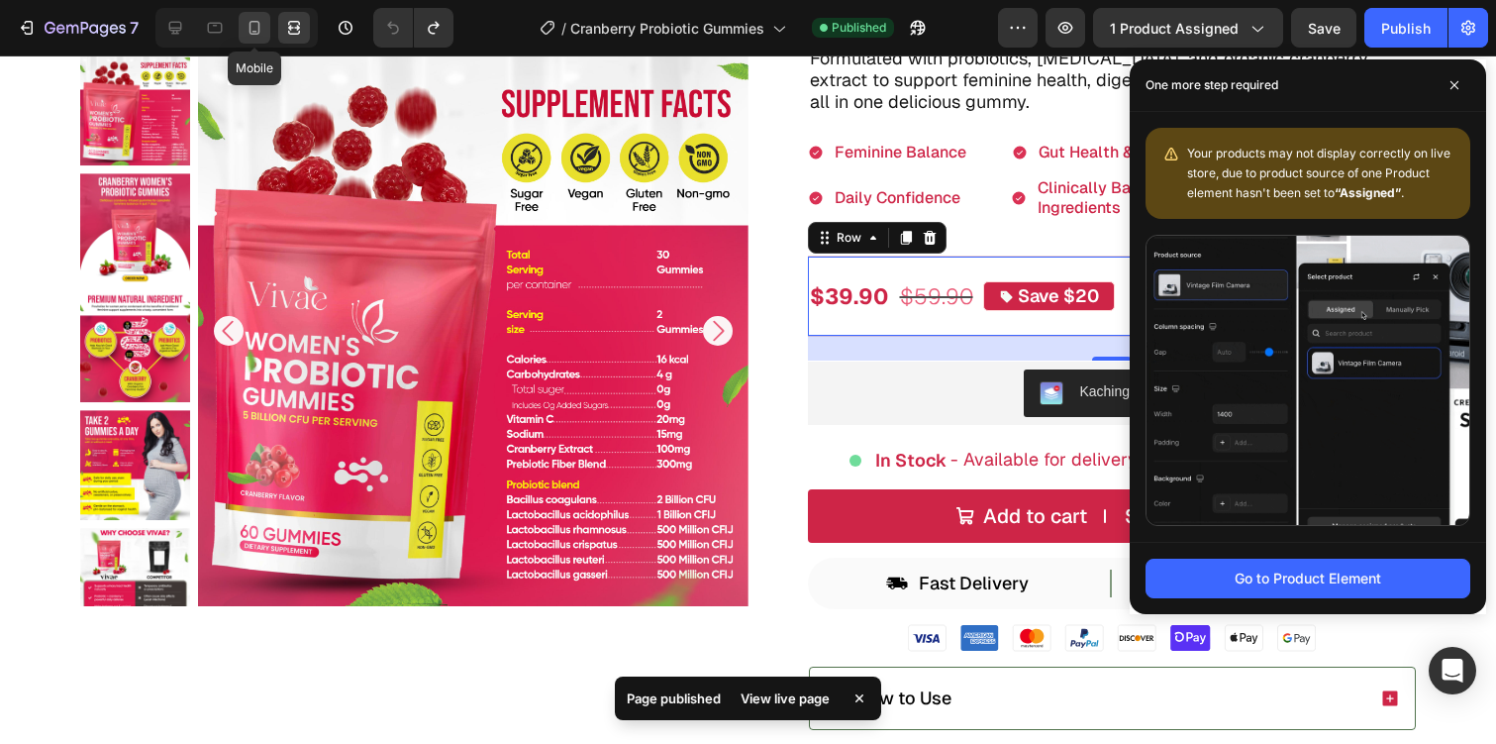
type input "15"
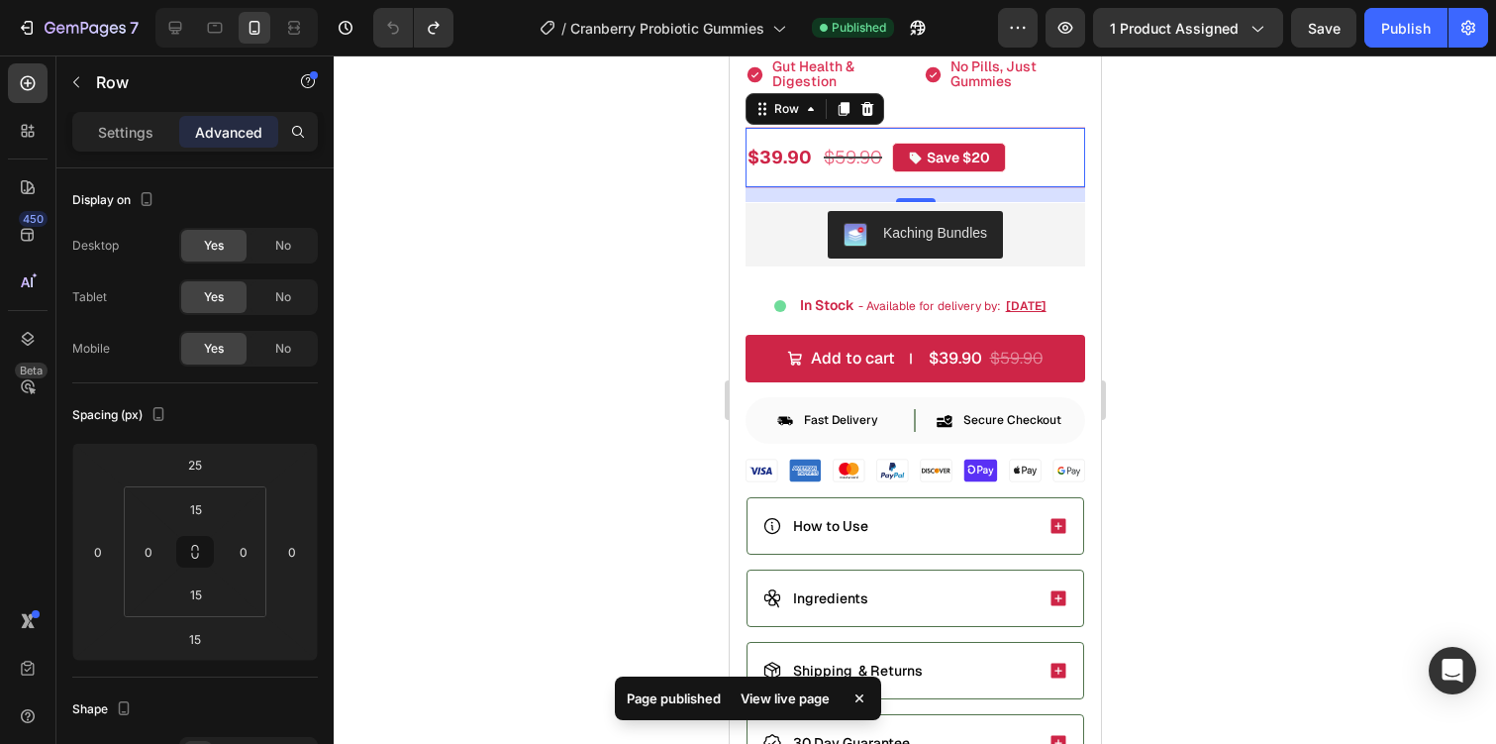
scroll to position [869, 0]
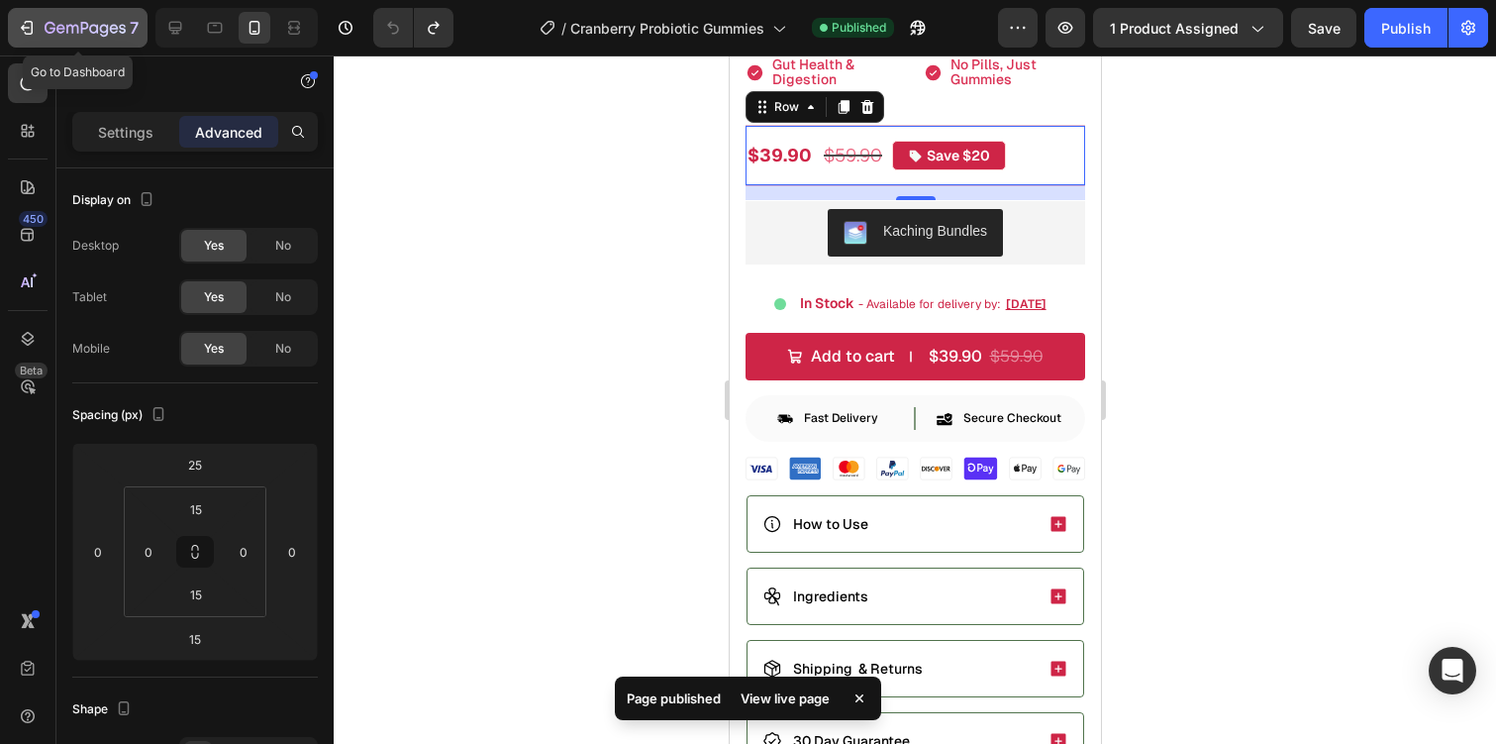
click at [30, 21] on icon "button" at bounding box center [29, 28] width 9 height 14
